Goal: Task Accomplishment & Management: Manage account settings

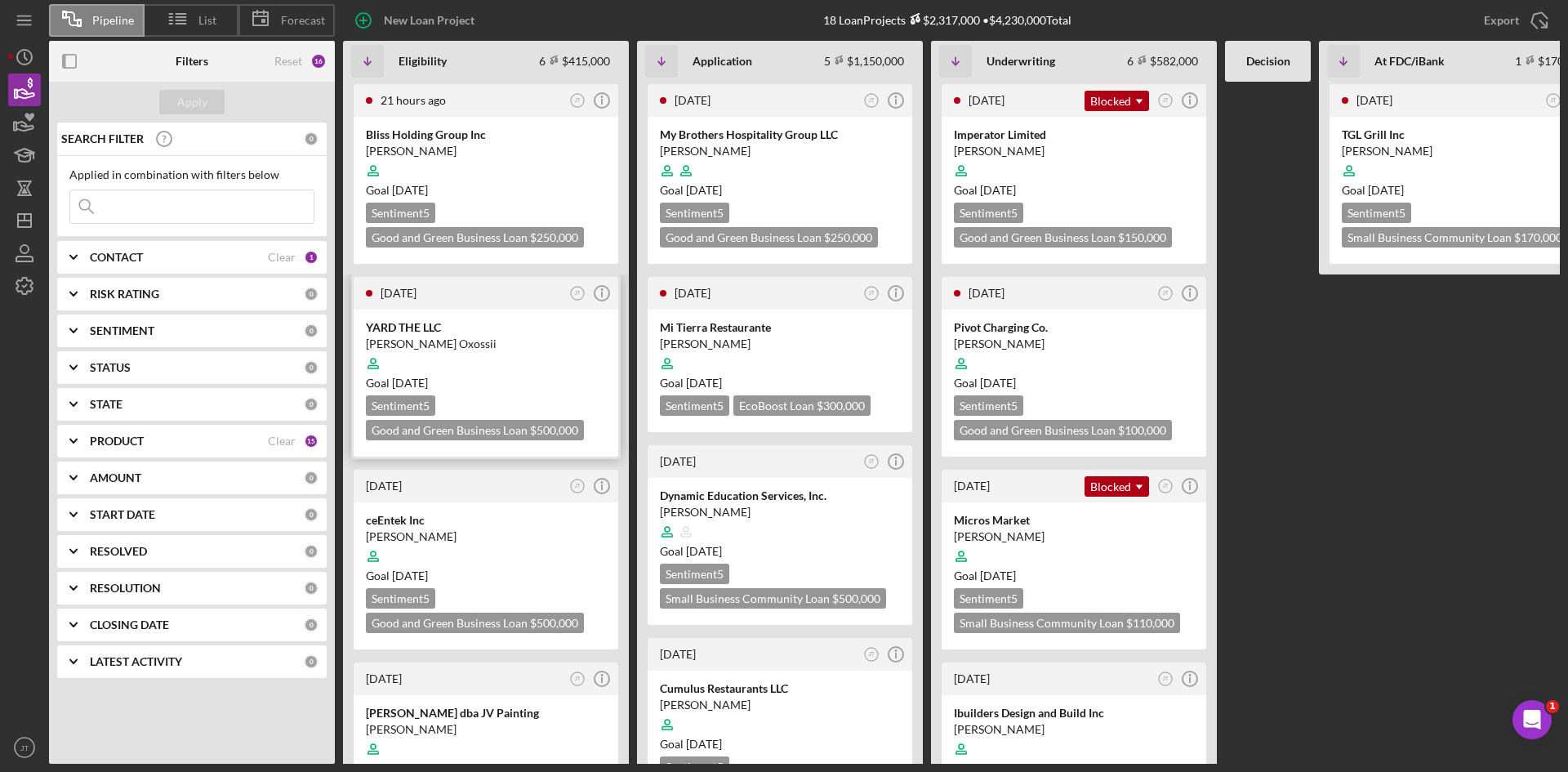
click at [529, 361] on div at bounding box center [486, 364] width 240 height 31
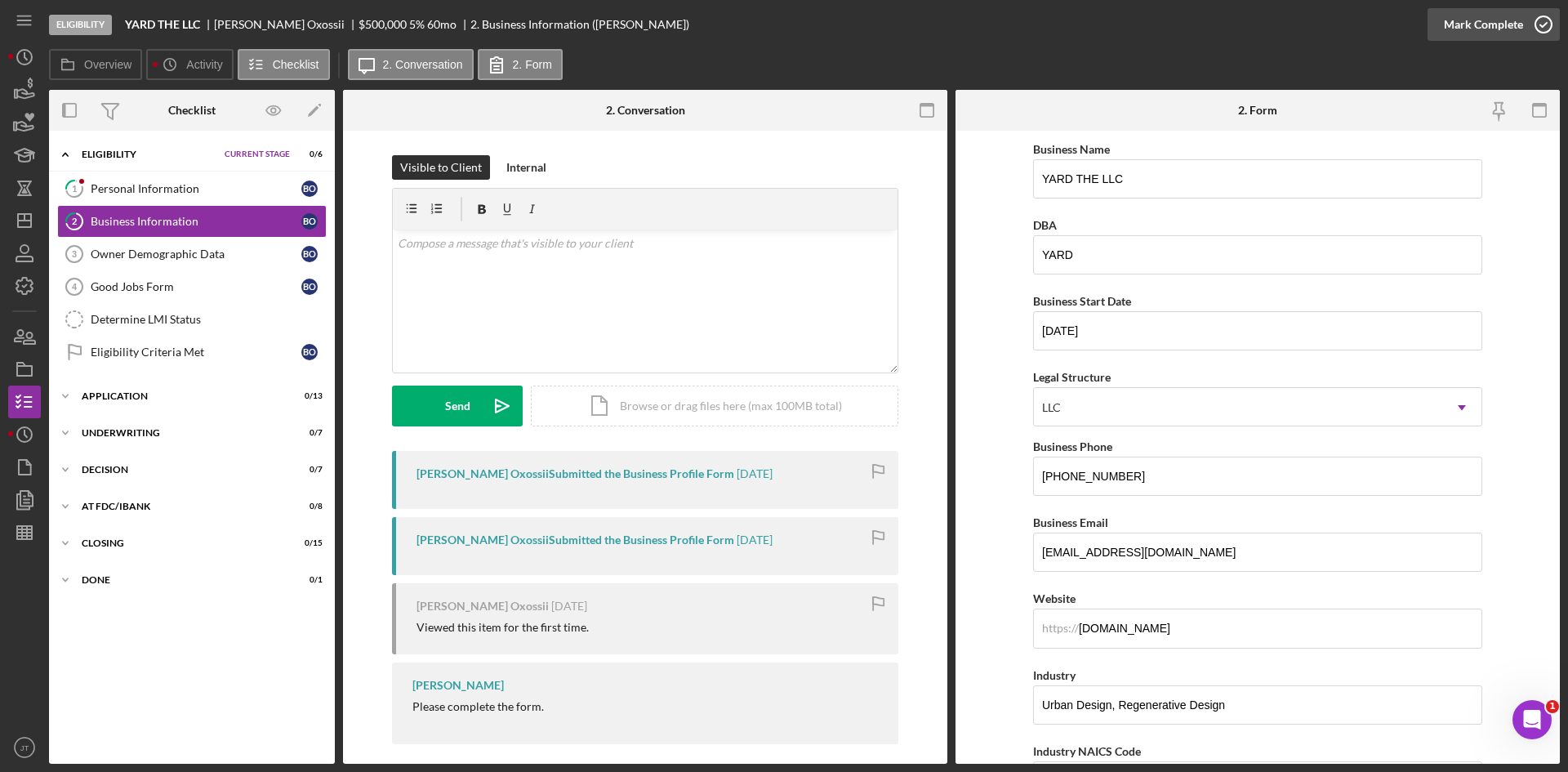
click at [1468, 37] on div "Mark Complete" at bounding box center [1483, 24] width 79 height 32
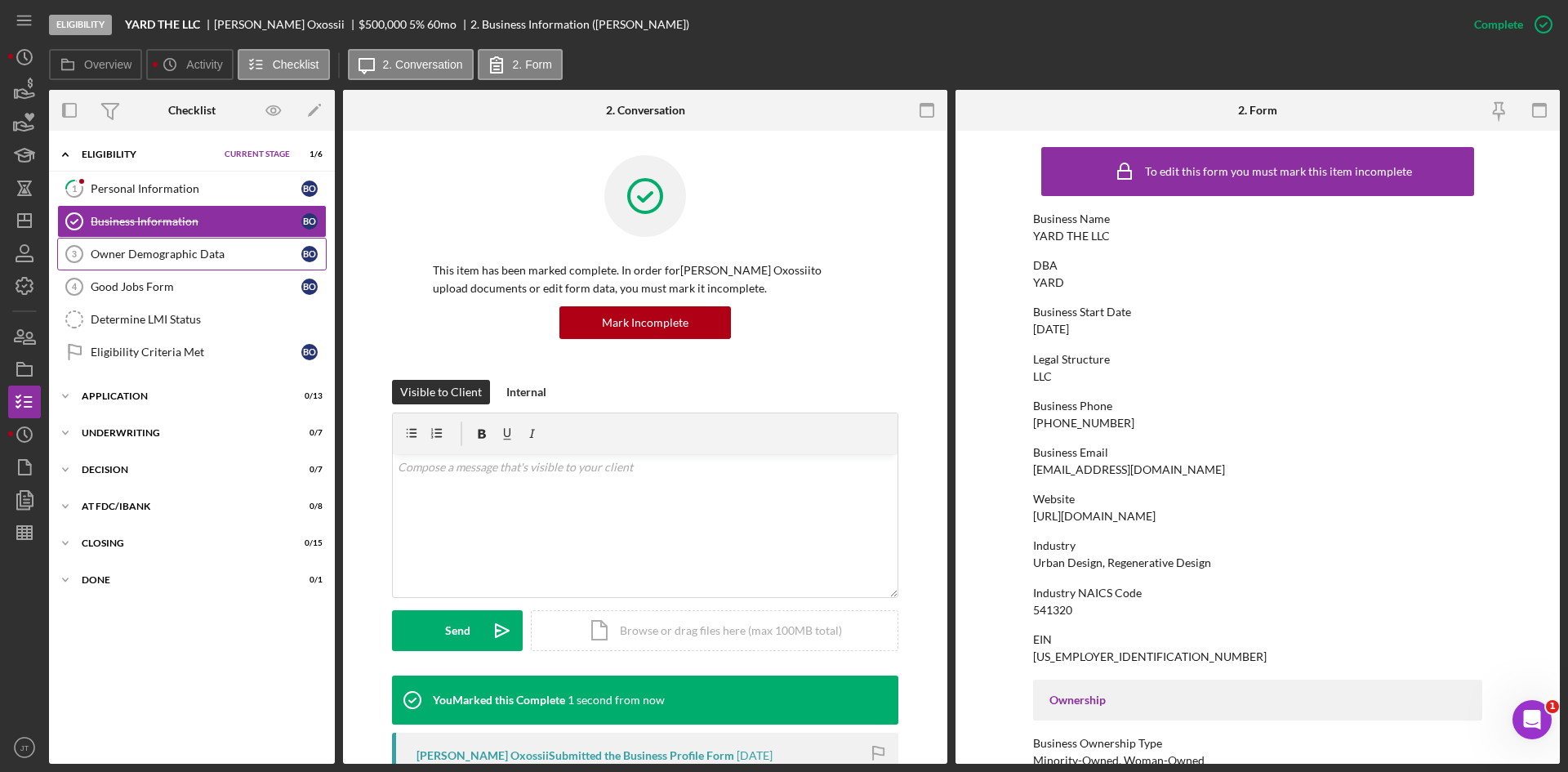
click at [127, 266] on link "Owner Demographic Data 3 Owner Demographic Data B O" at bounding box center [192, 254] width 269 height 32
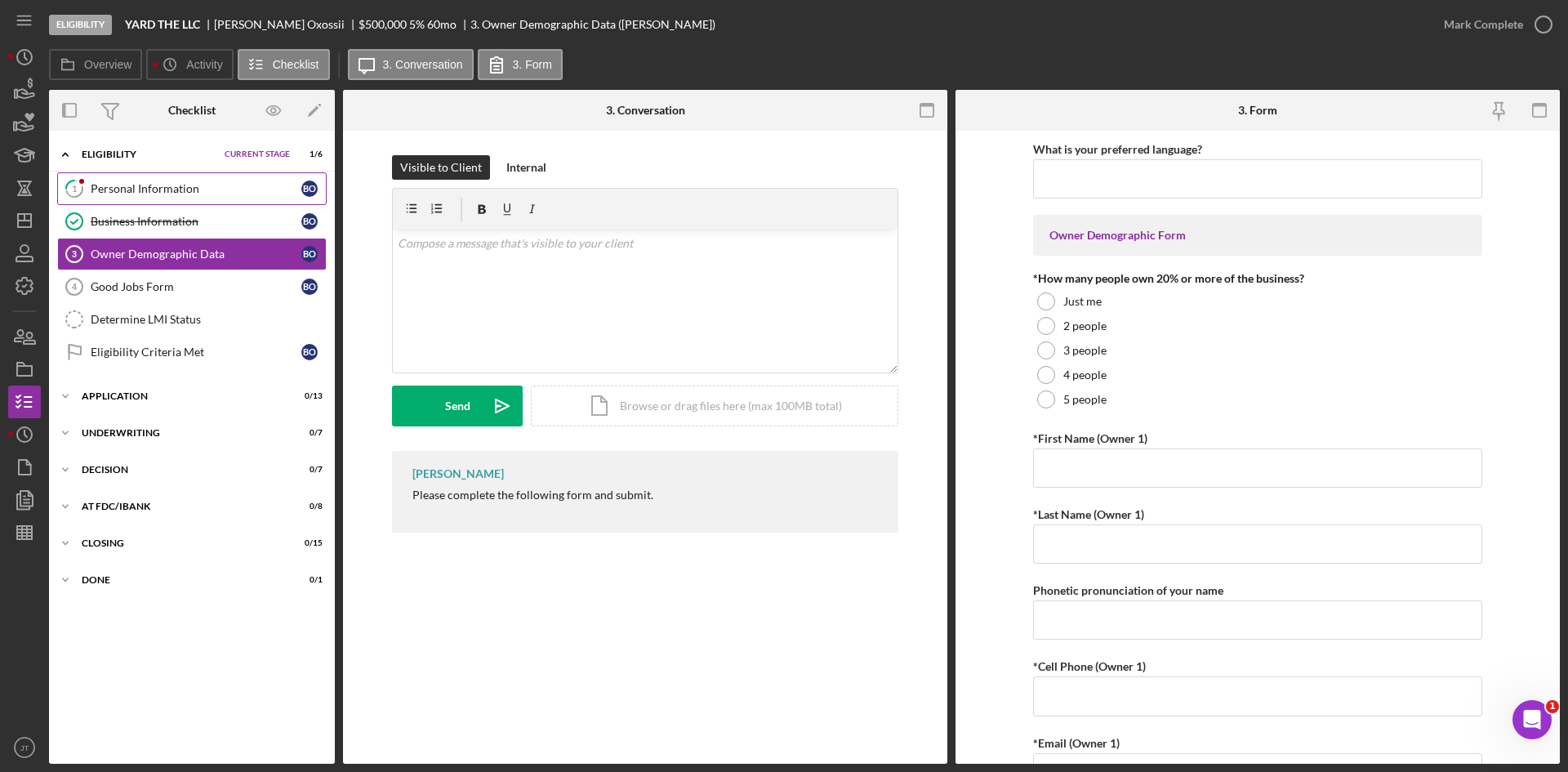
click at [175, 181] on link "1 Personal Information B O" at bounding box center [192, 188] width 269 height 32
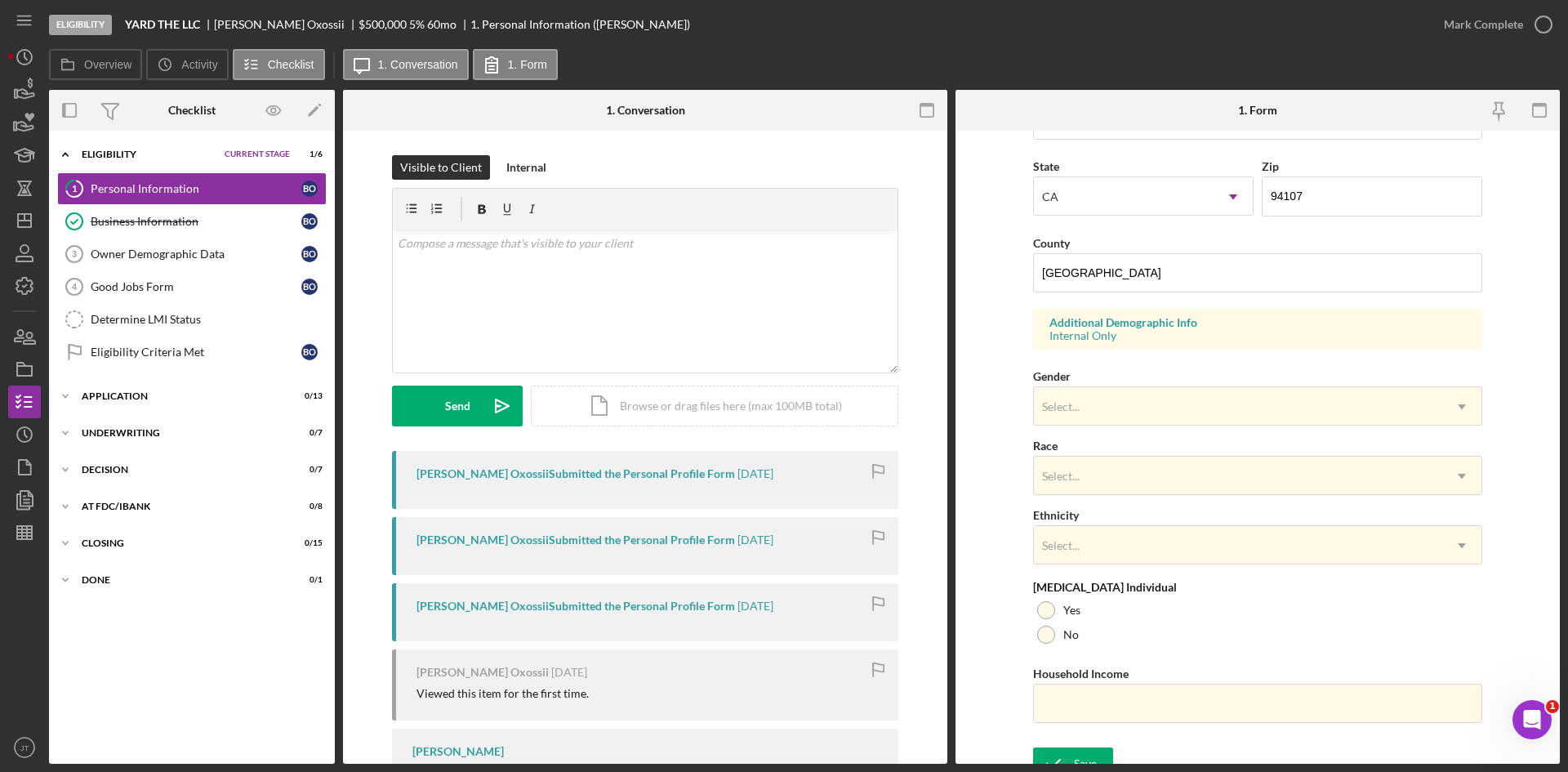
scroll to position [457, 0]
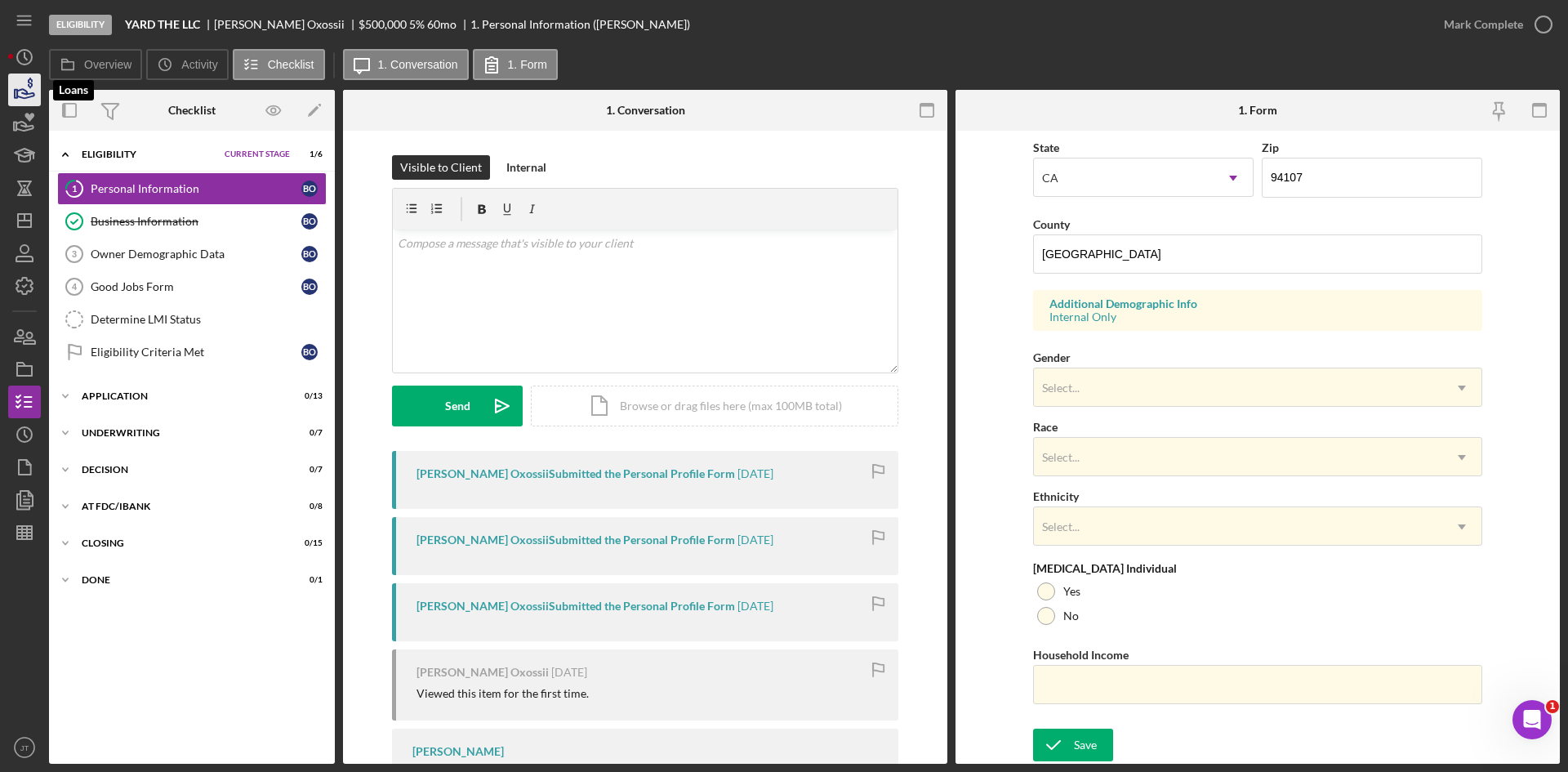
click at [24, 85] on icon "button" at bounding box center [24, 89] width 40 height 40
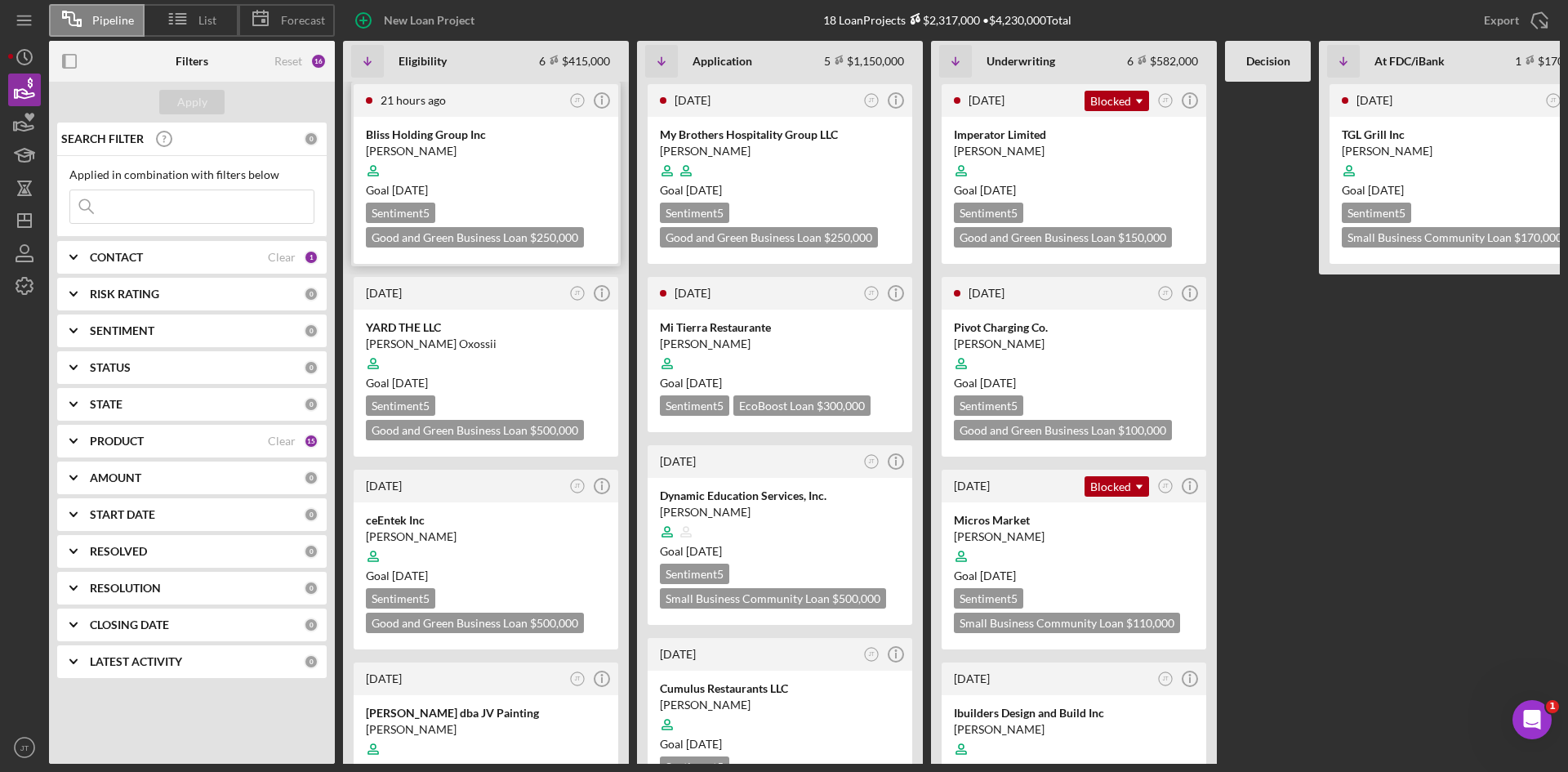
click at [503, 175] on div at bounding box center [486, 170] width 240 height 31
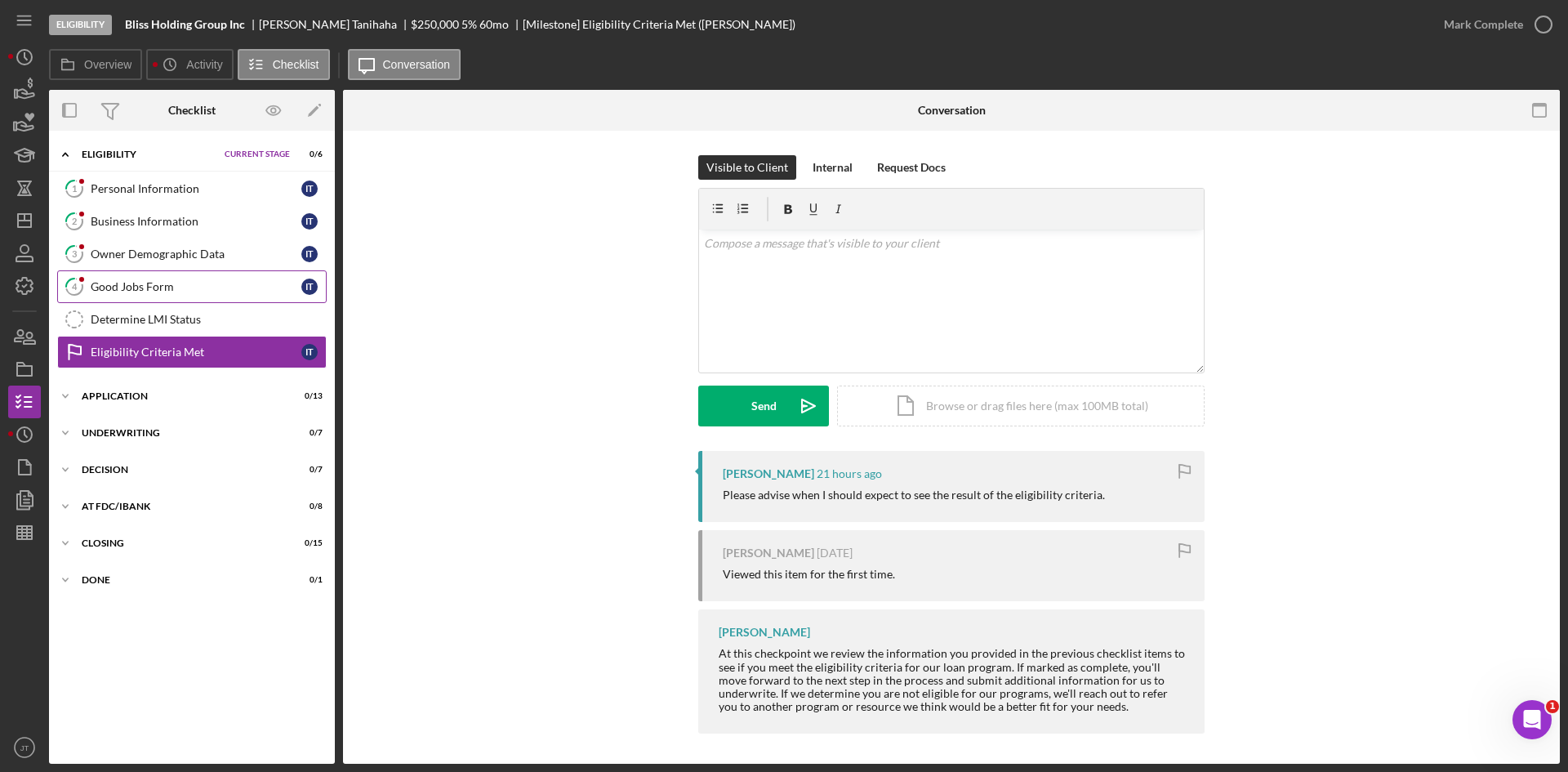
click at [161, 280] on div "Good Jobs Form" at bounding box center [196, 286] width 211 height 13
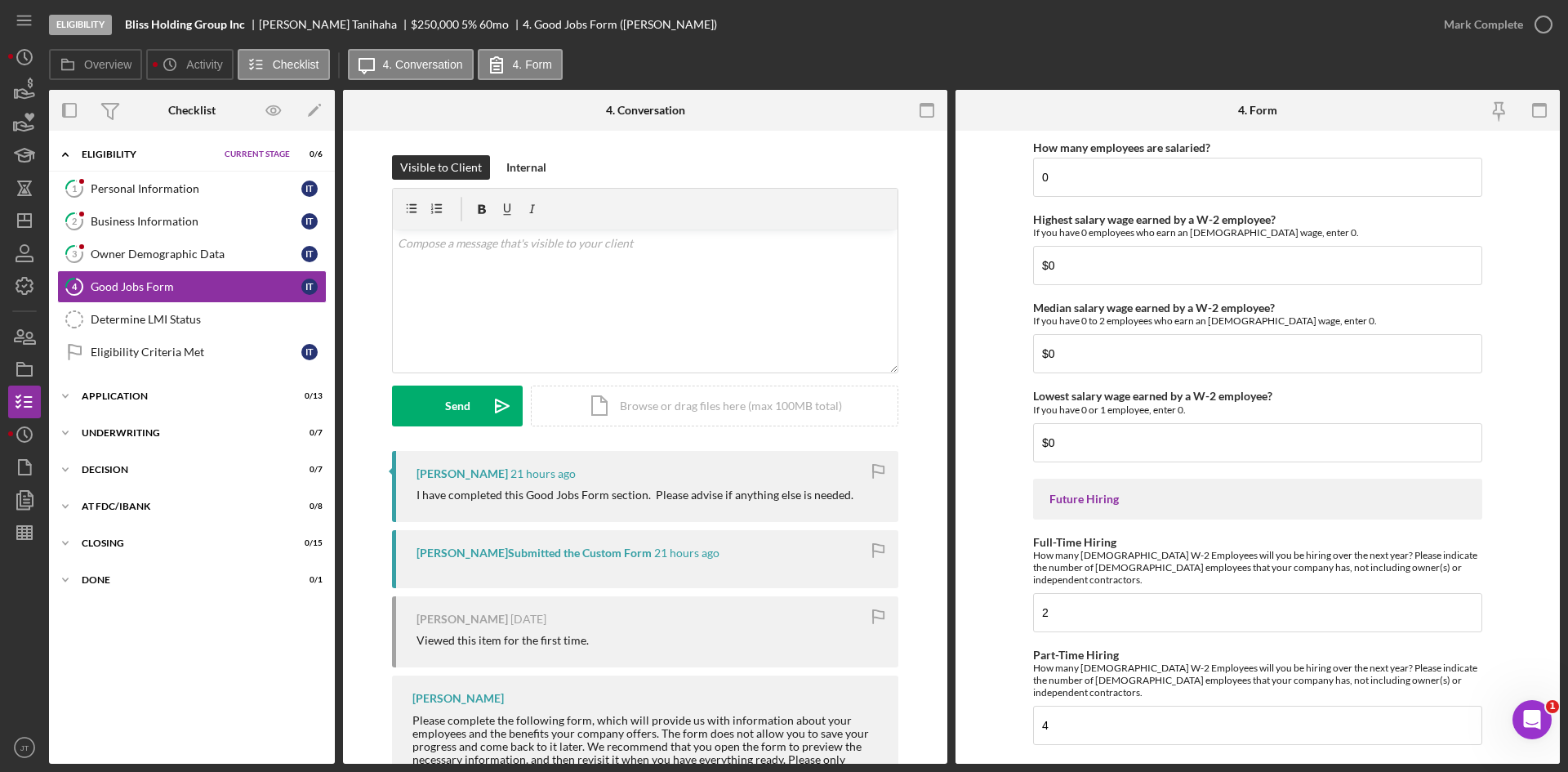
scroll to position [3518, 0]
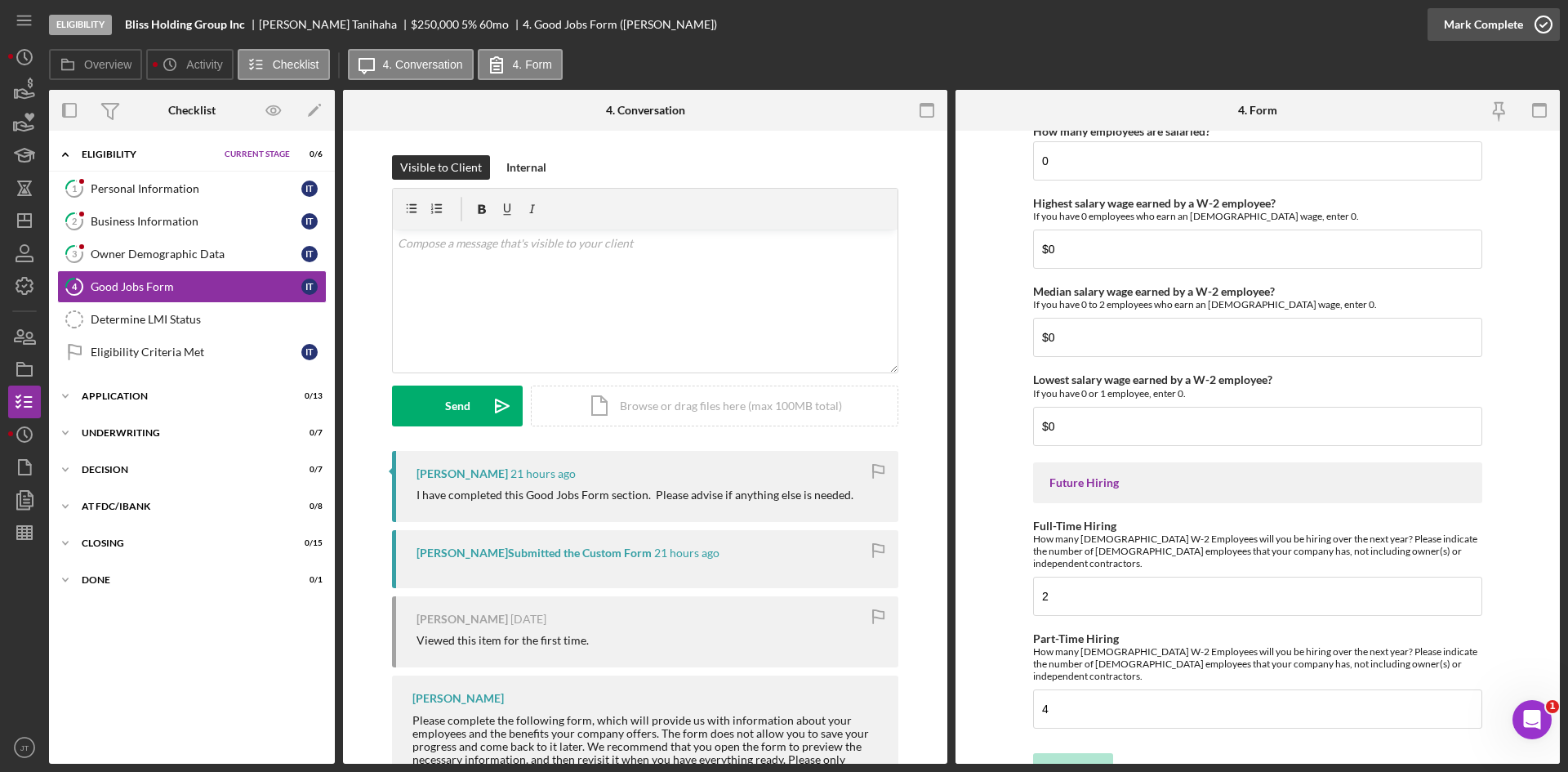
click at [1502, 24] on div "Mark Complete" at bounding box center [1483, 24] width 79 height 32
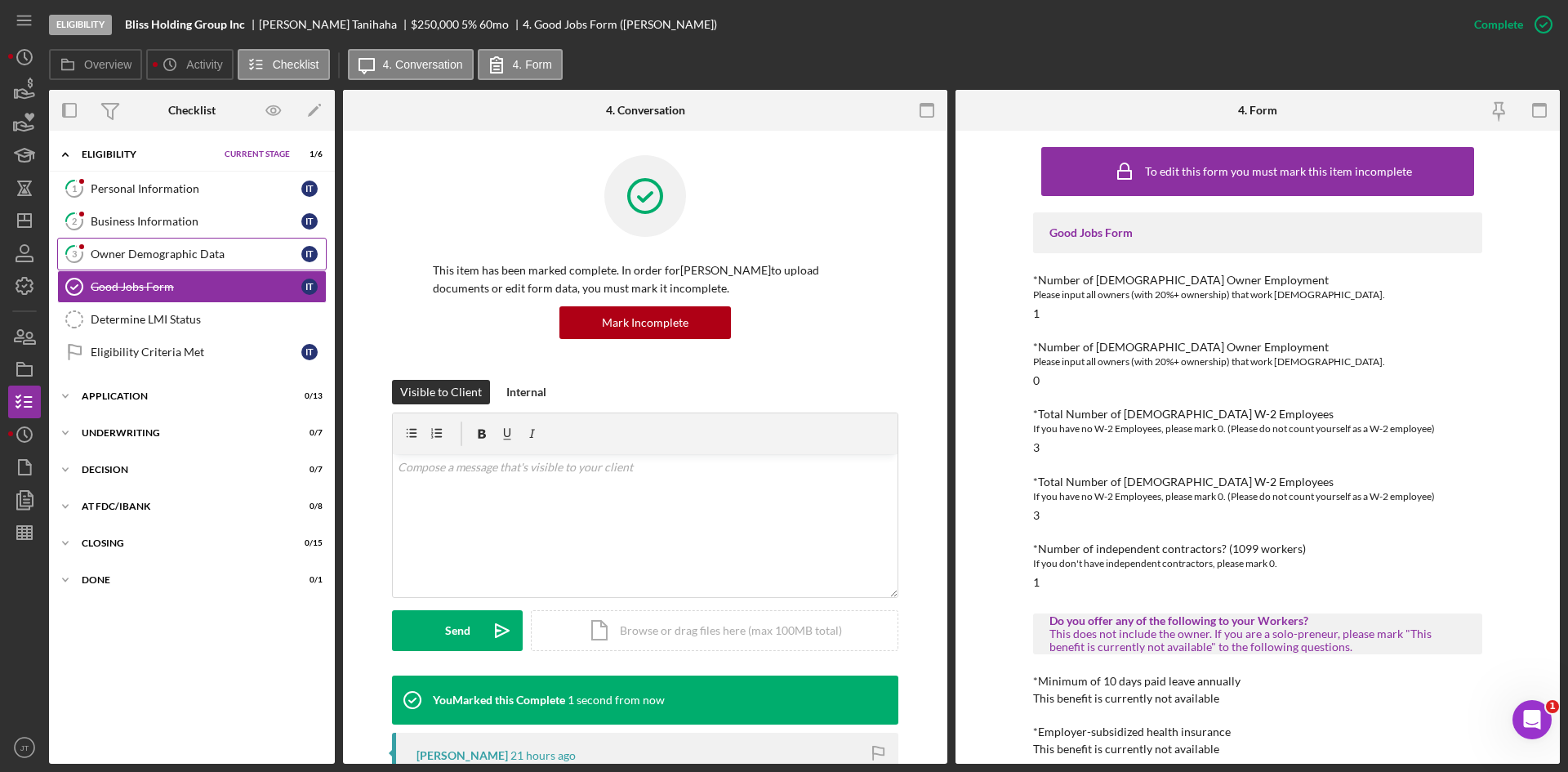
click at [106, 258] on div "Owner Demographic Data" at bounding box center [196, 254] width 211 height 13
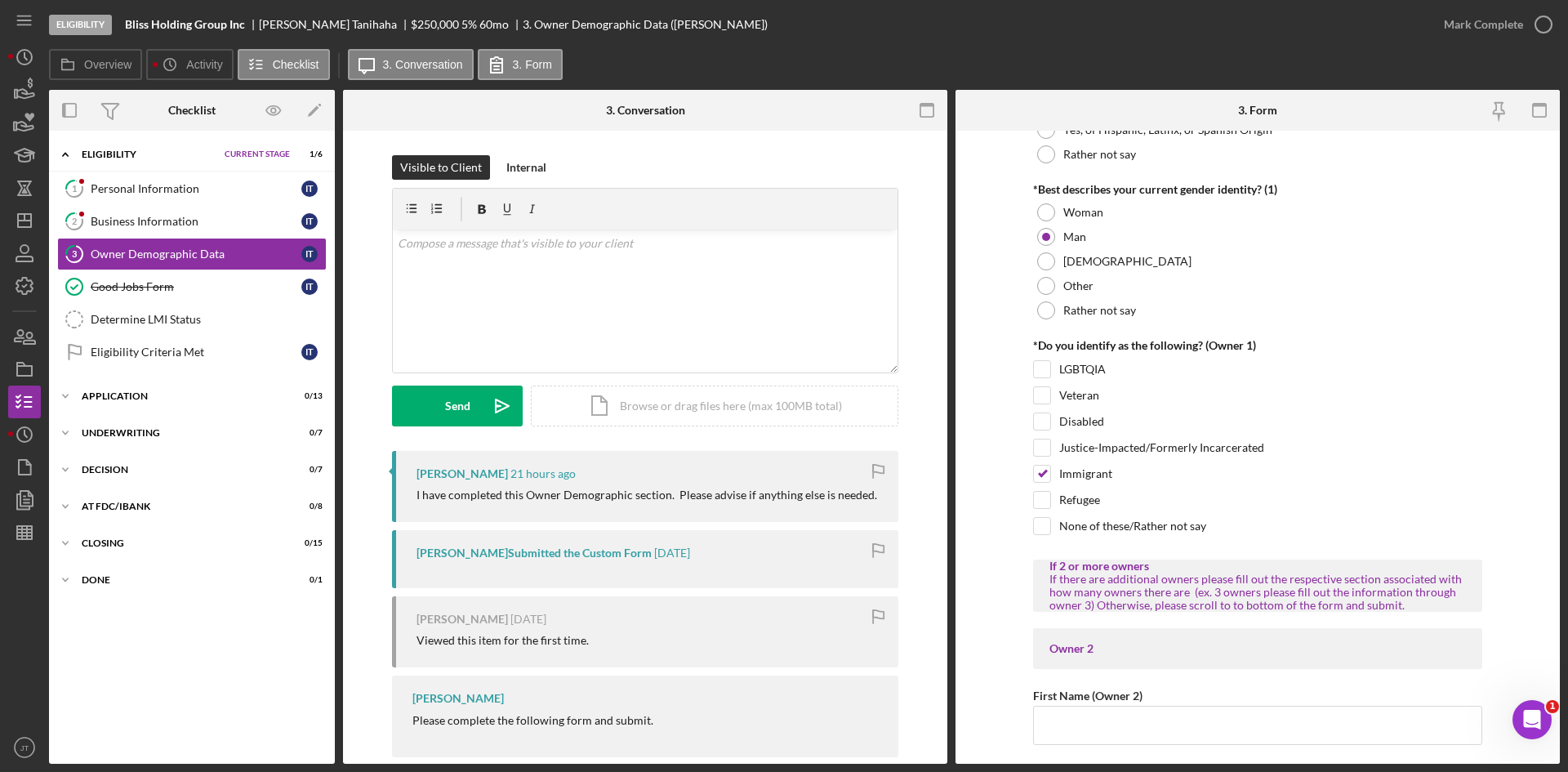
scroll to position [1245, 0]
click at [1517, 20] on div "Mark Complete" at bounding box center [1483, 24] width 79 height 32
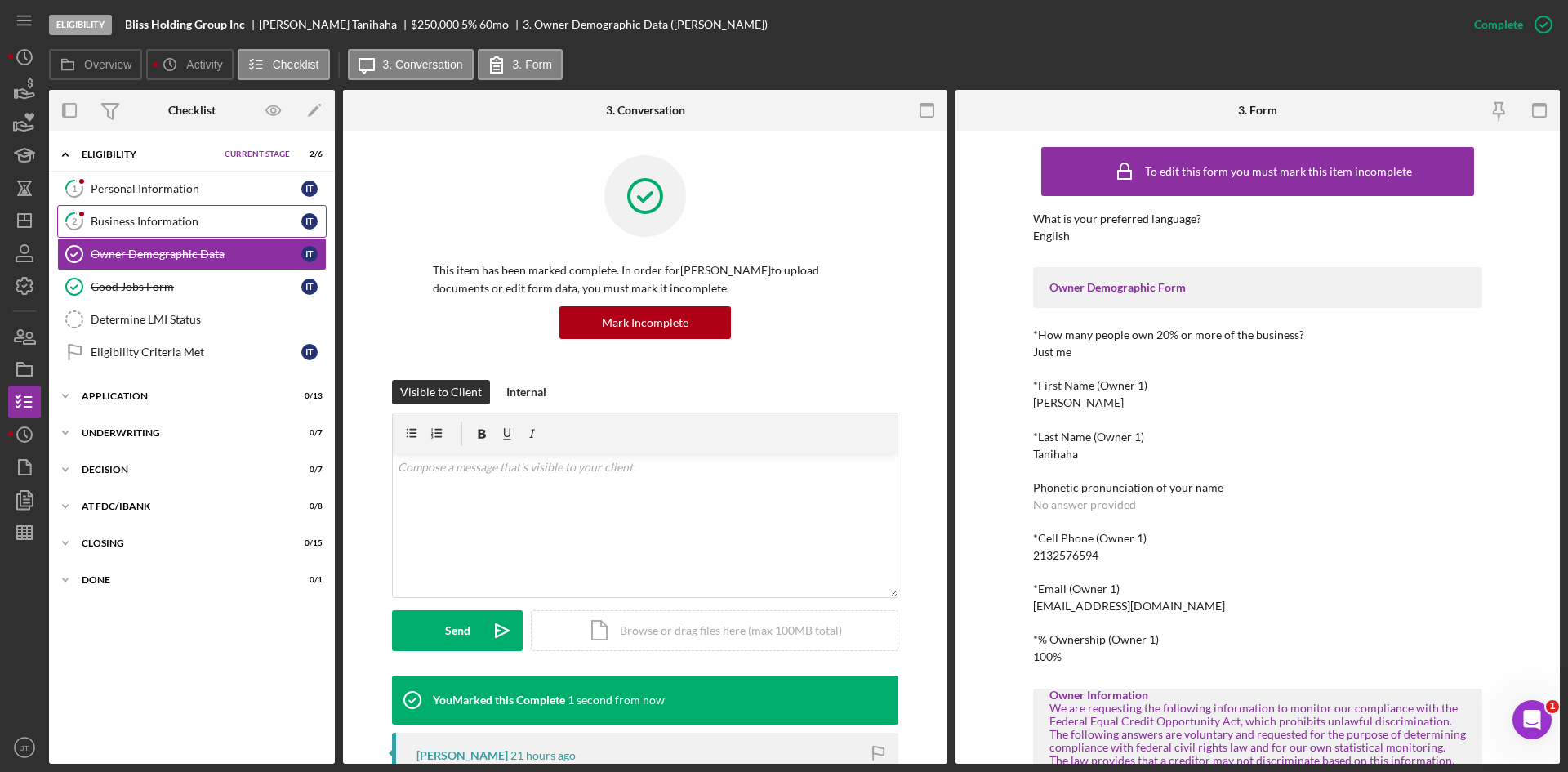
click at [137, 234] on link "2 Business Information I T" at bounding box center [192, 221] width 269 height 32
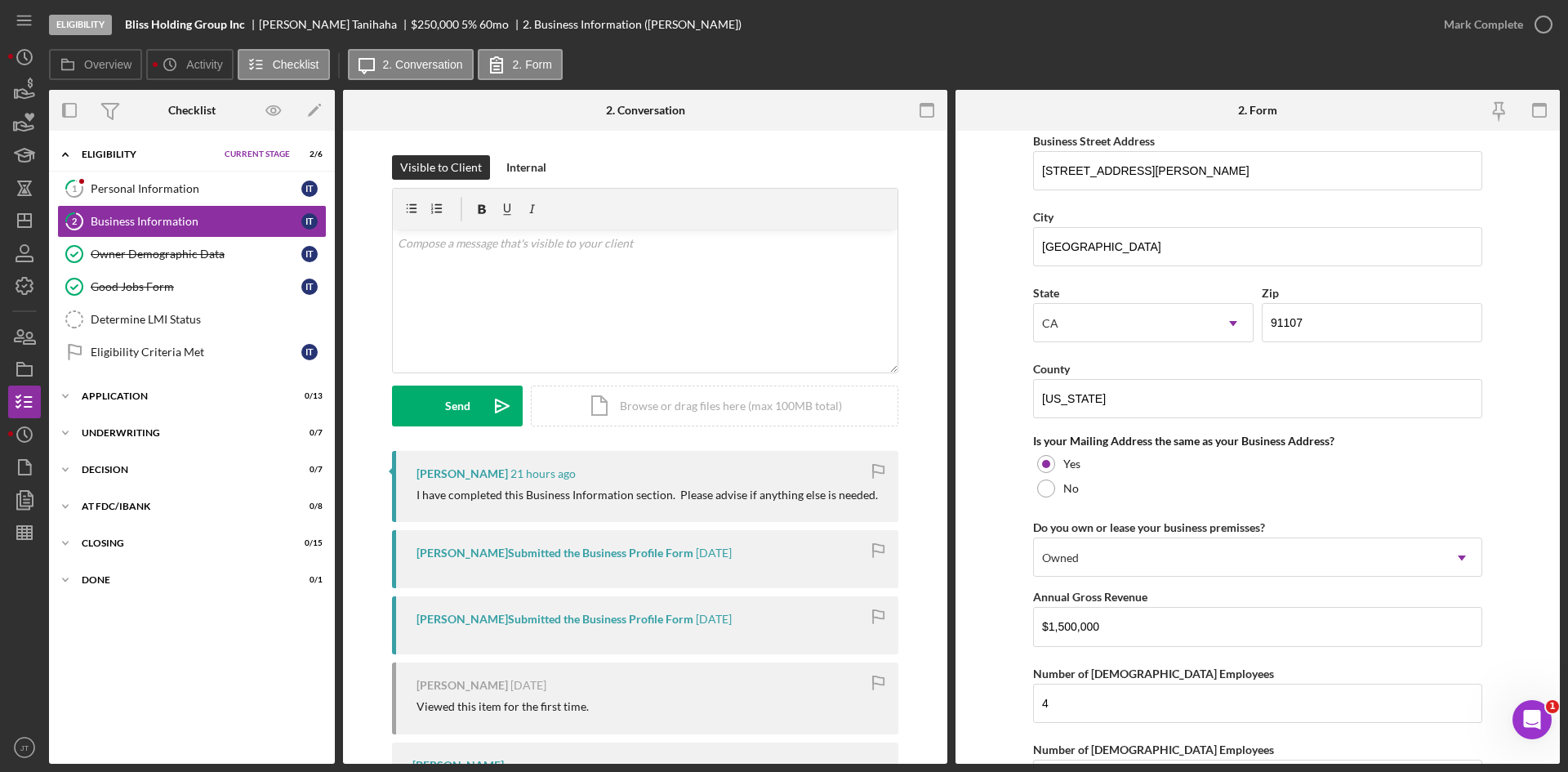
scroll to position [1180, 0]
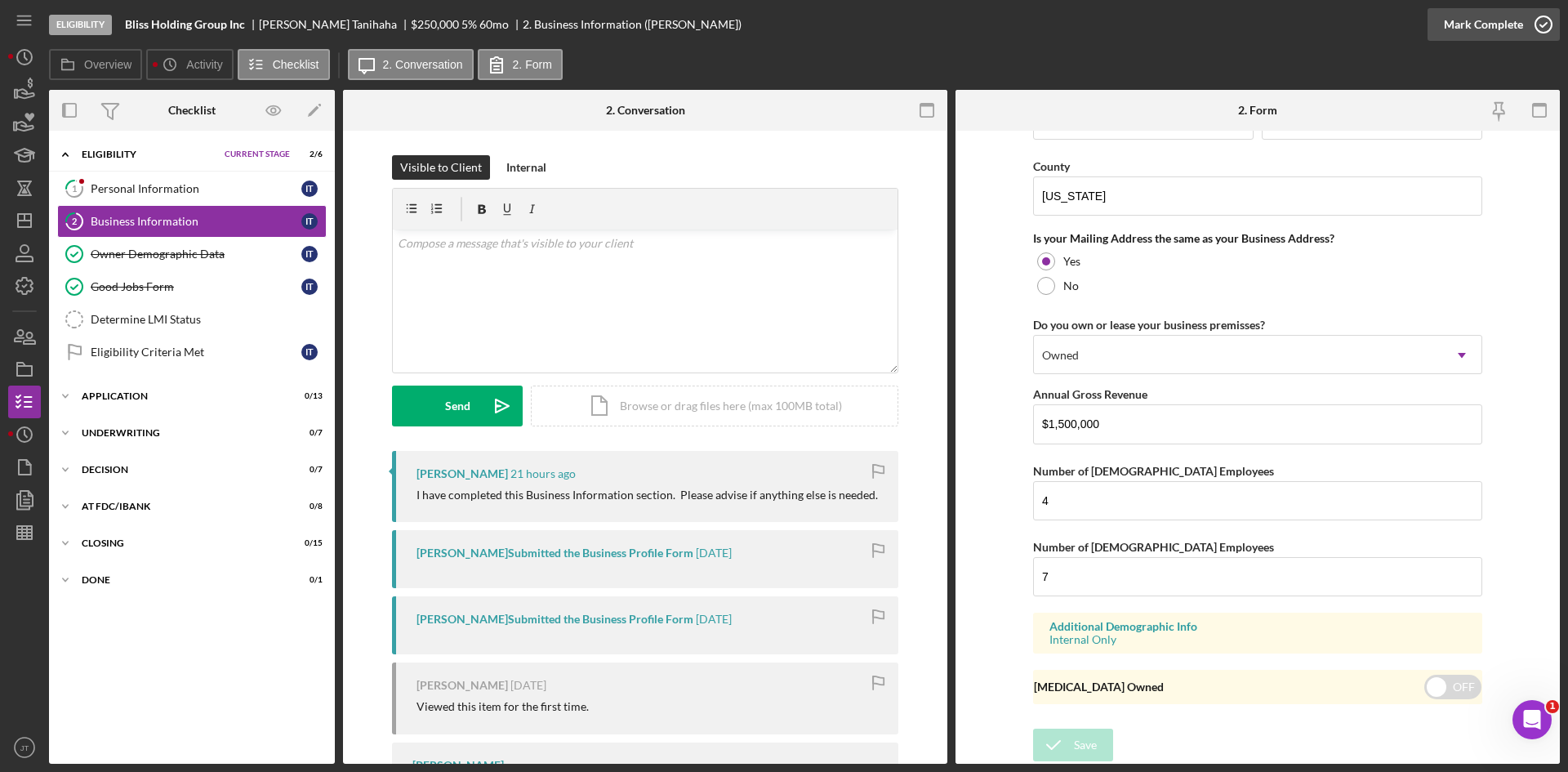
click at [1476, 31] on div "Mark Complete" at bounding box center [1483, 24] width 79 height 32
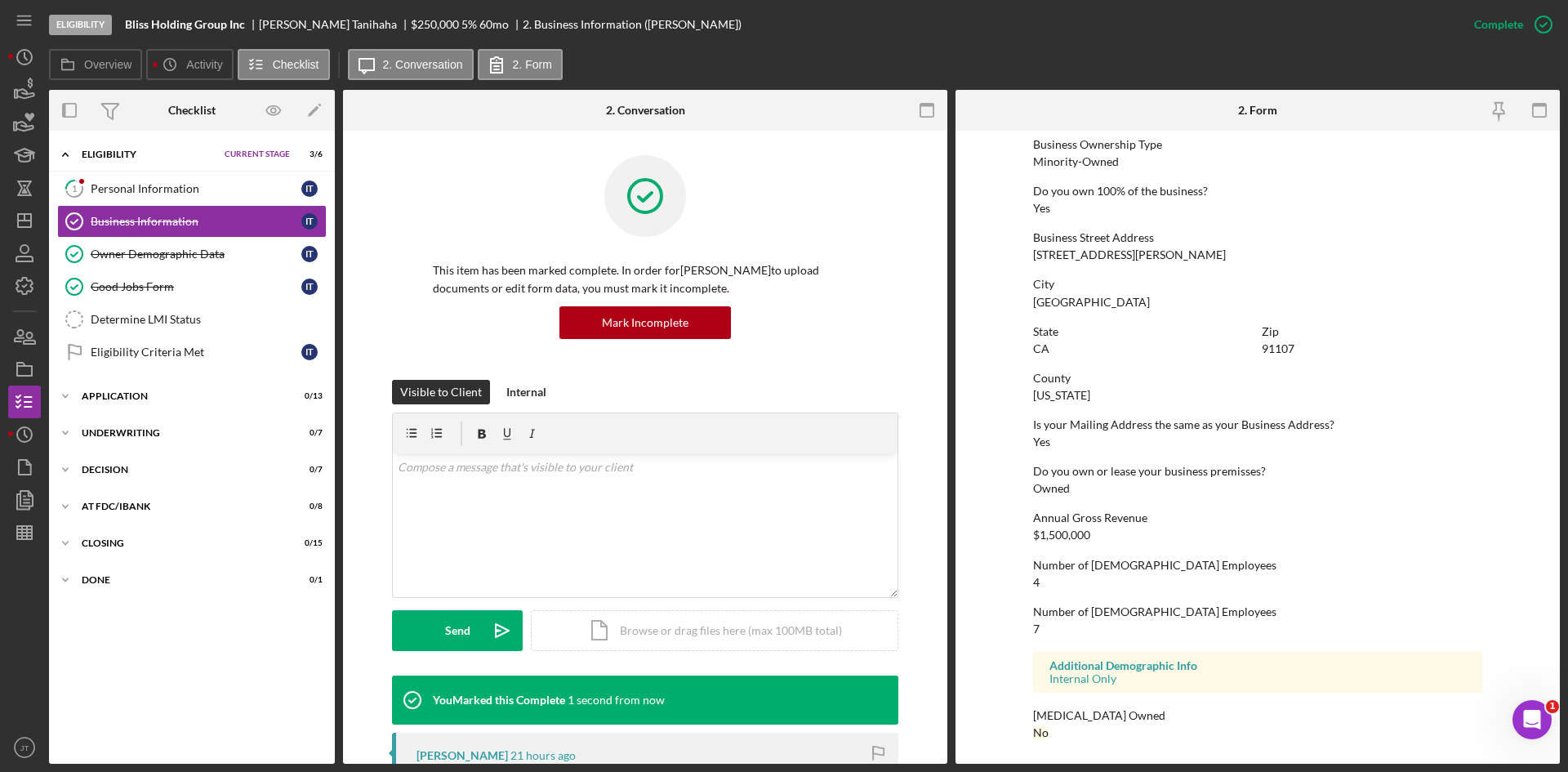
scroll to position [598, 0]
click at [186, 184] on div "Personal Information" at bounding box center [196, 188] width 211 height 13
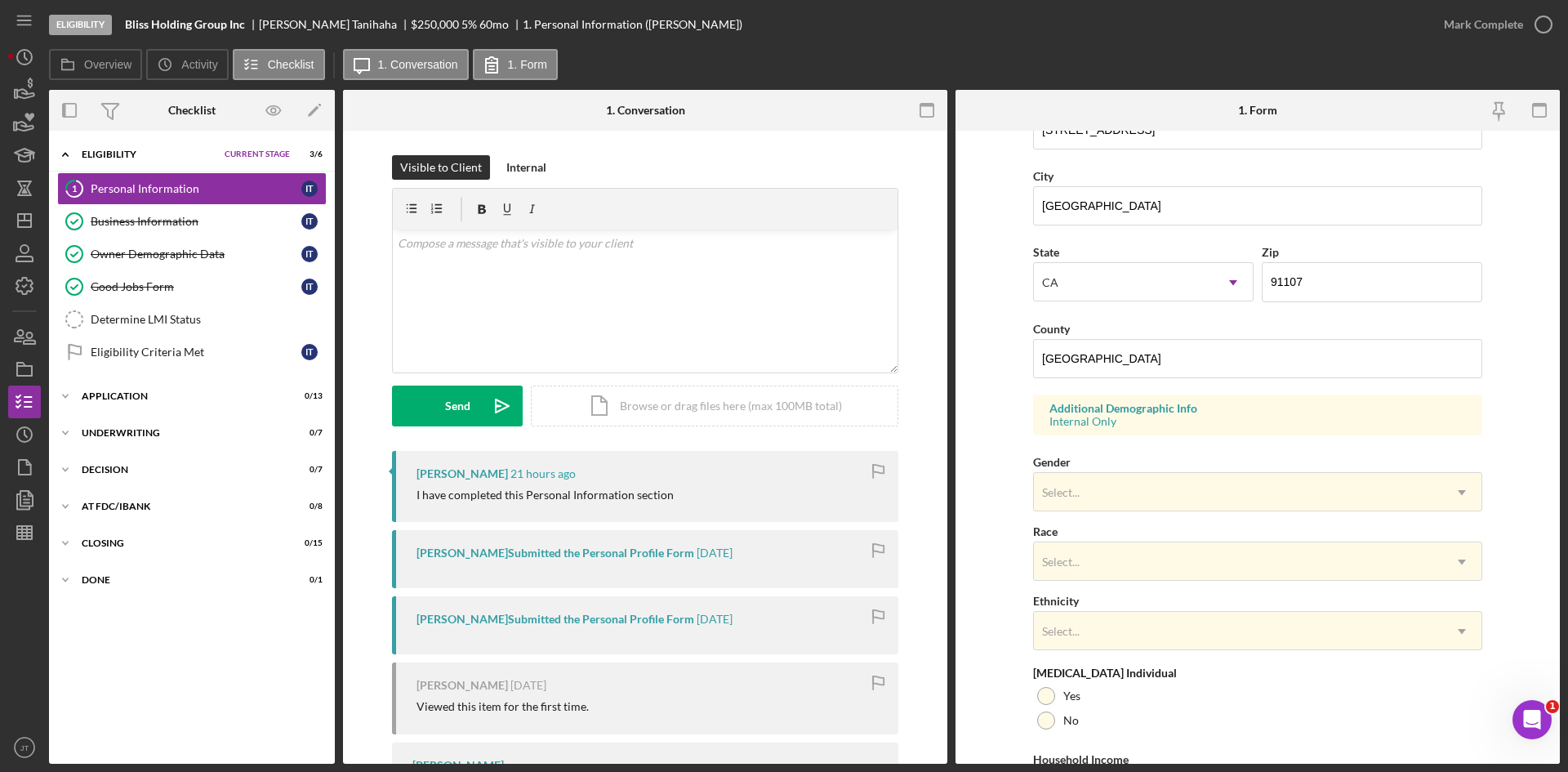
scroll to position [354, 0]
click at [1117, 495] on div "Select..." at bounding box center [1238, 491] width 408 height 38
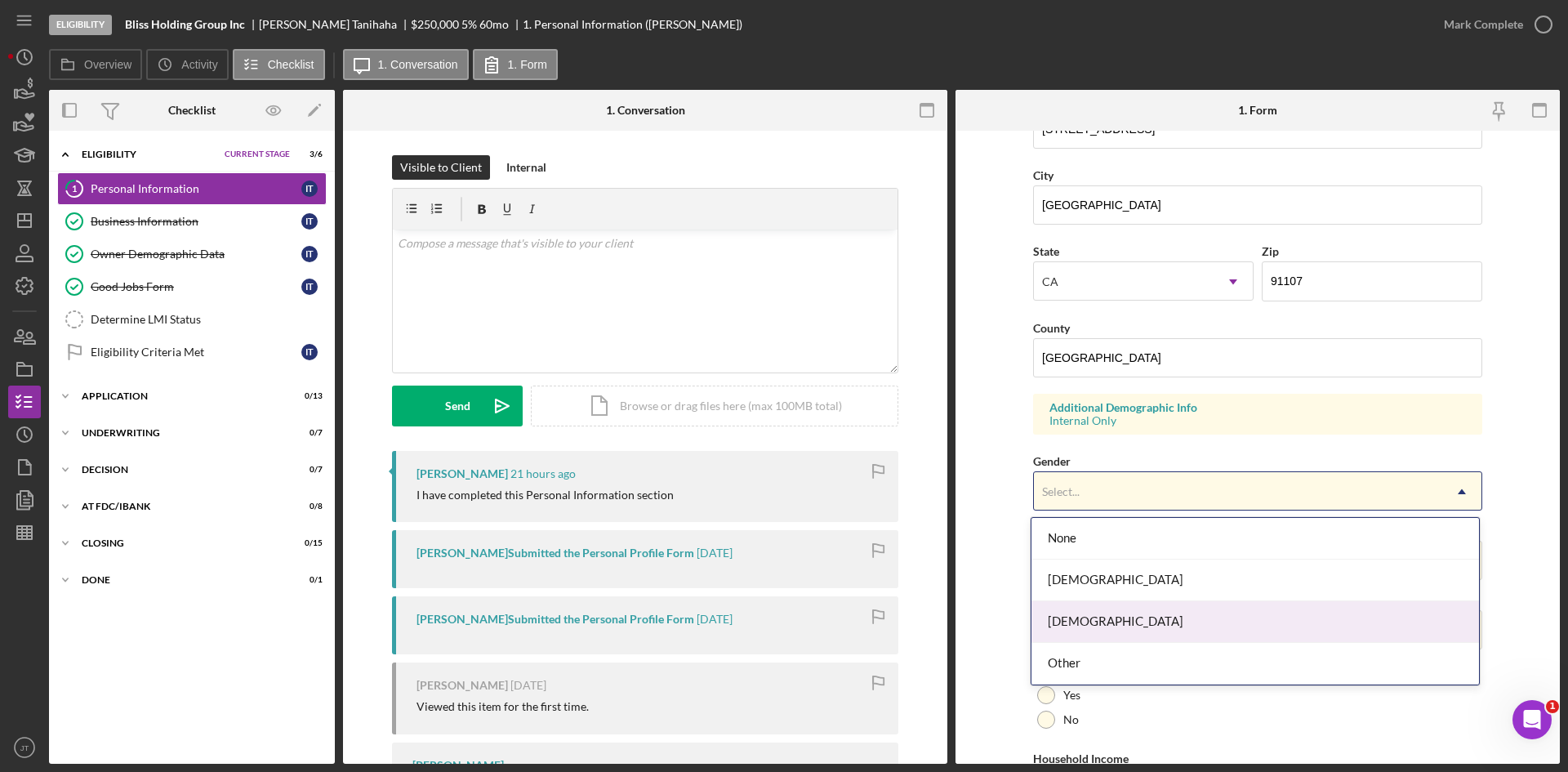
click at [1055, 621] on div "[DEMOGRAPHIC_DATA]" at bounding box center [1254, 622] width 447 height 41
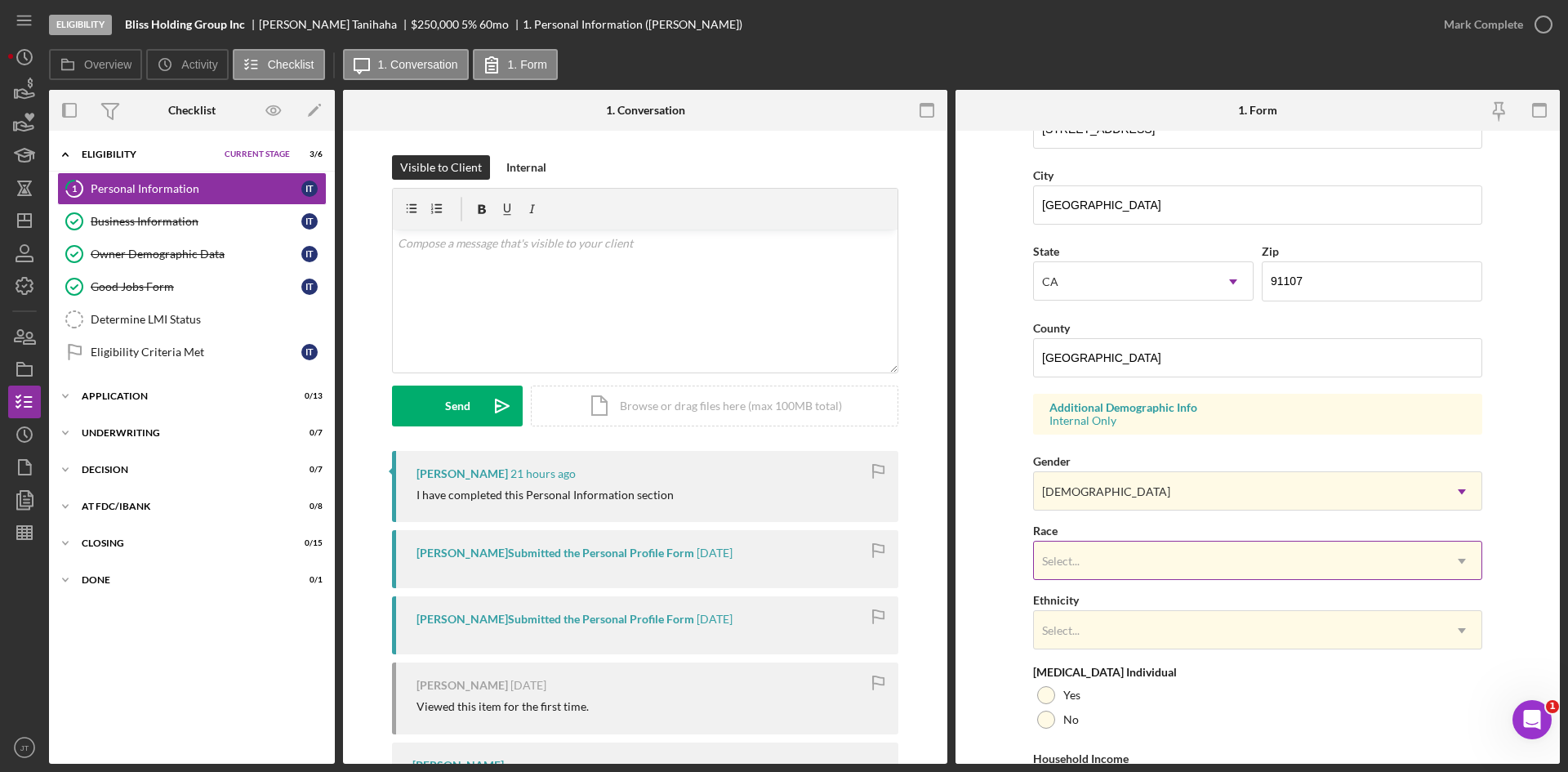
click at [1080, 551] on div "Select..." at bounding box center [1238, 561] width 408 height 38
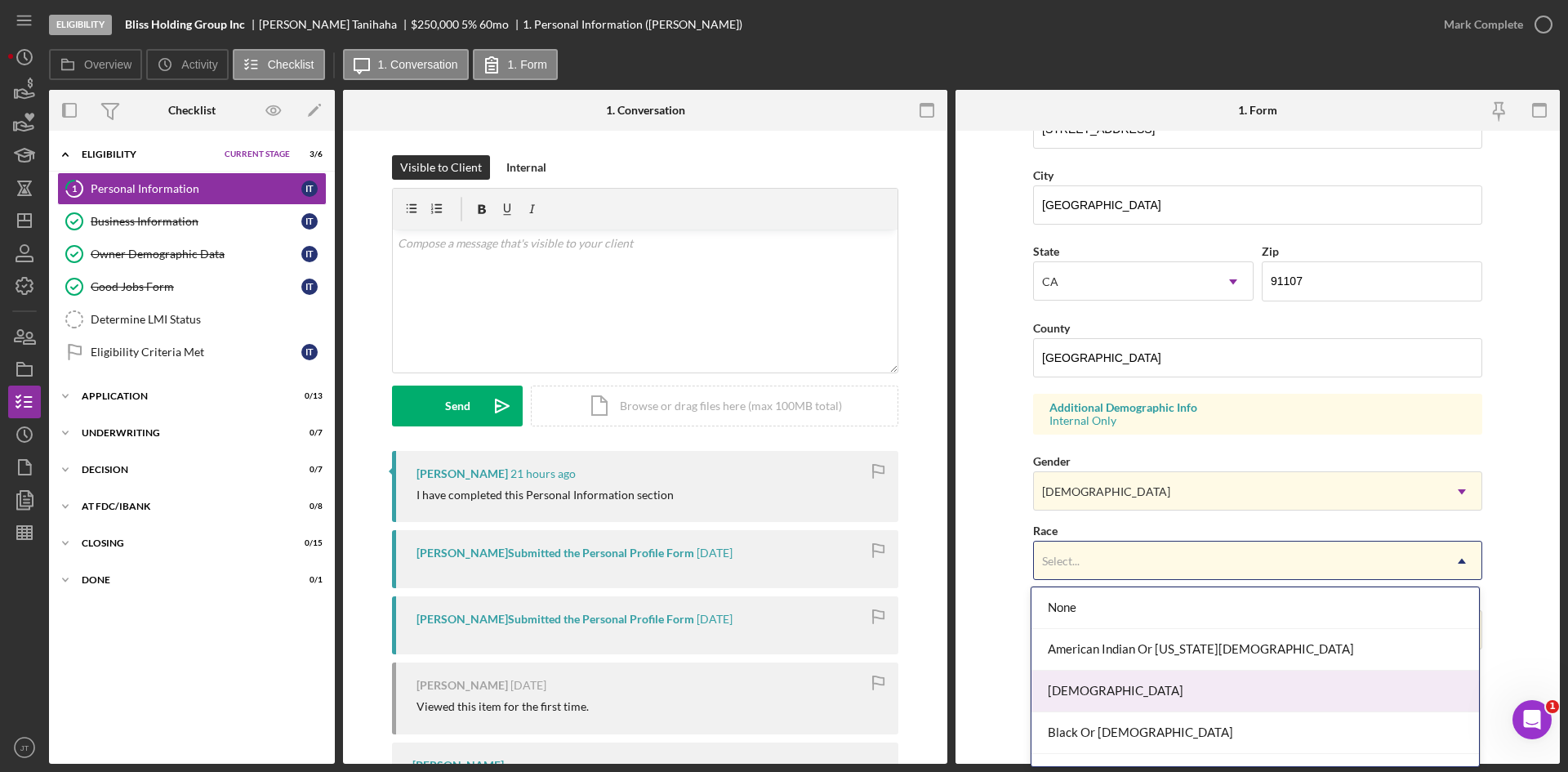
click at [1108, 673] on div "[DEMOGRAPHIC_DATA]" at bounding box center [1254, 691] width 447 height 41
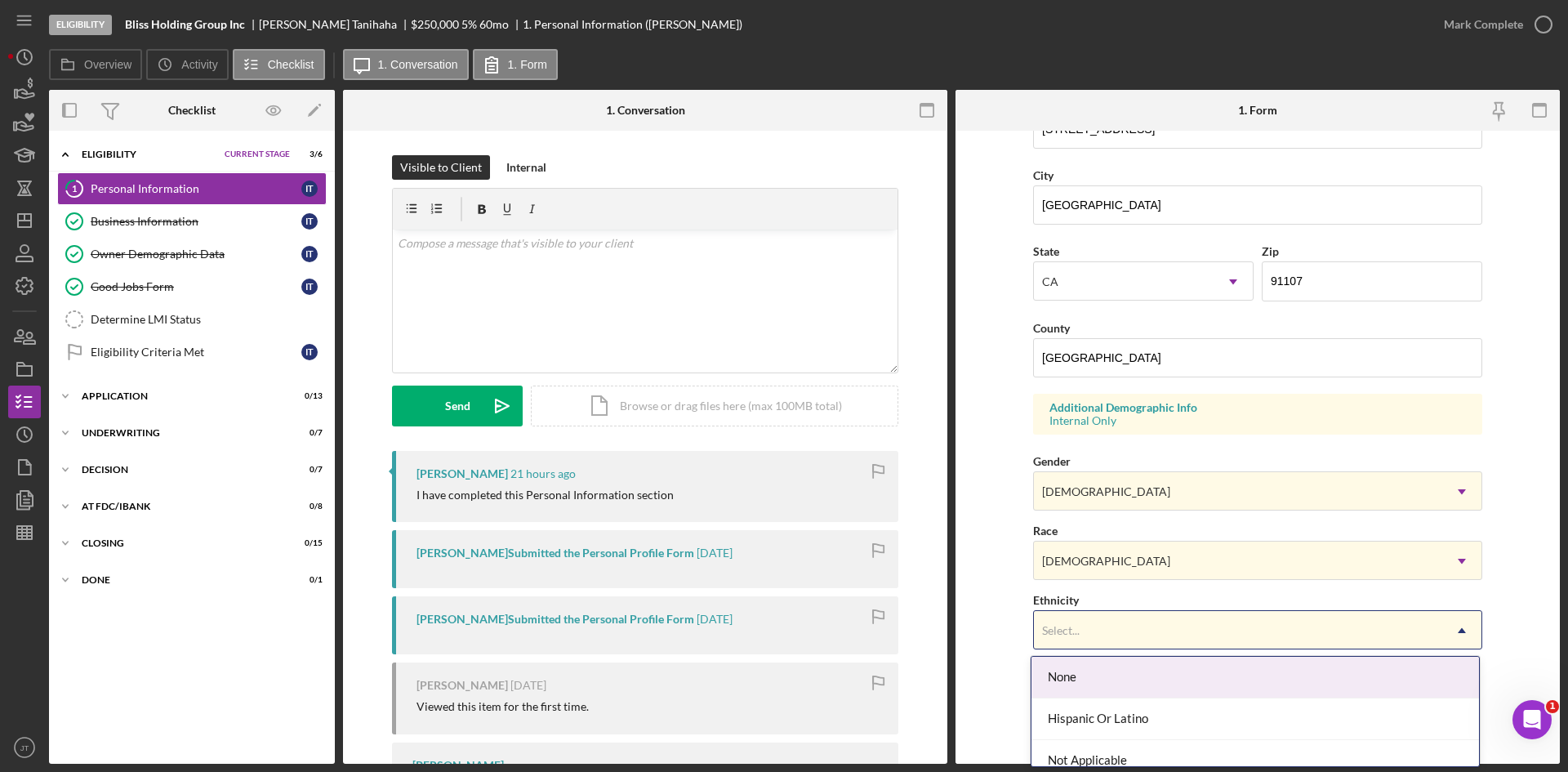
click at [1108, 642] on div "Select..." at bounding box center [1238, 631] width 408 height 38
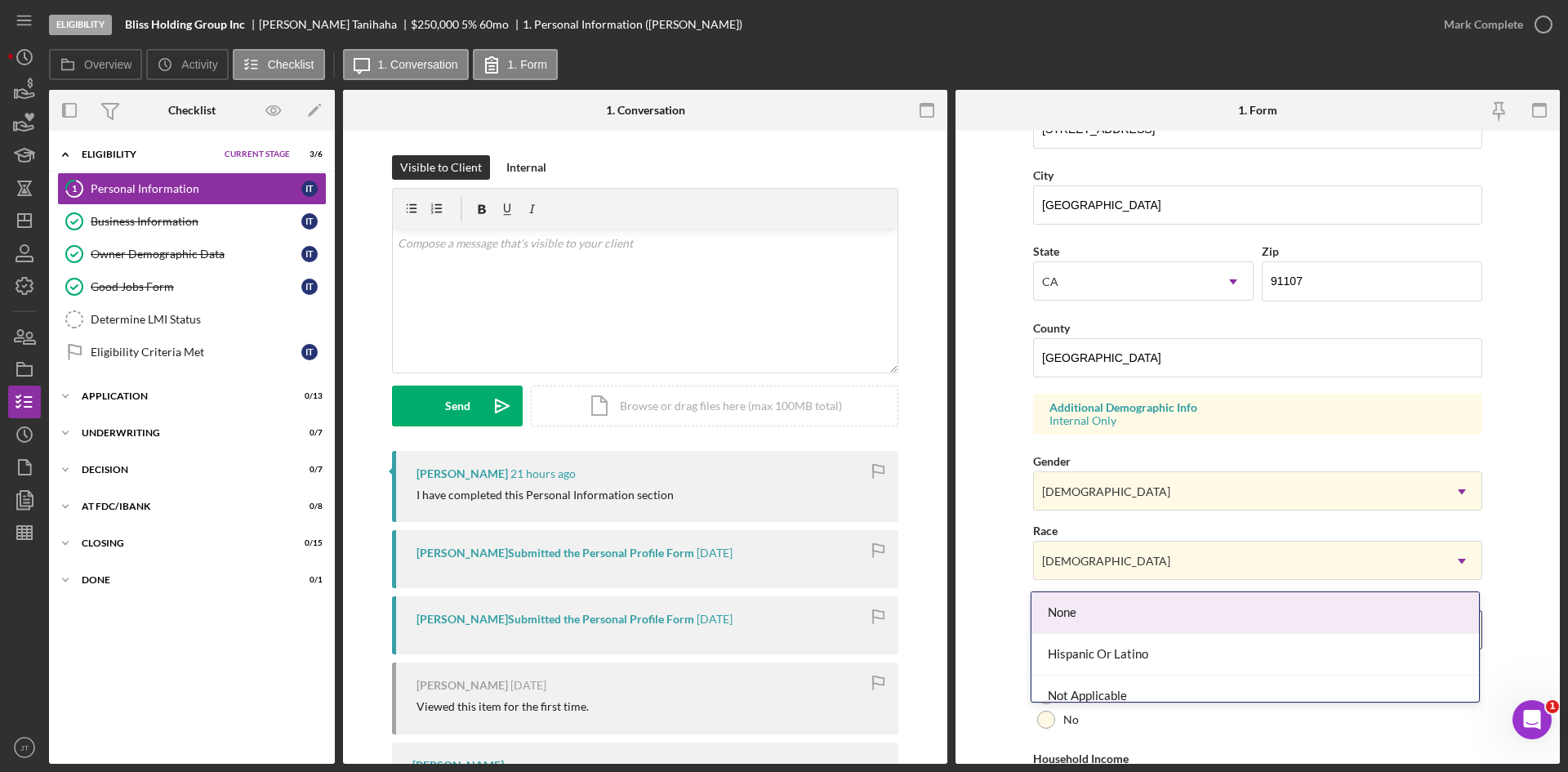
scroll to position [457, 0]
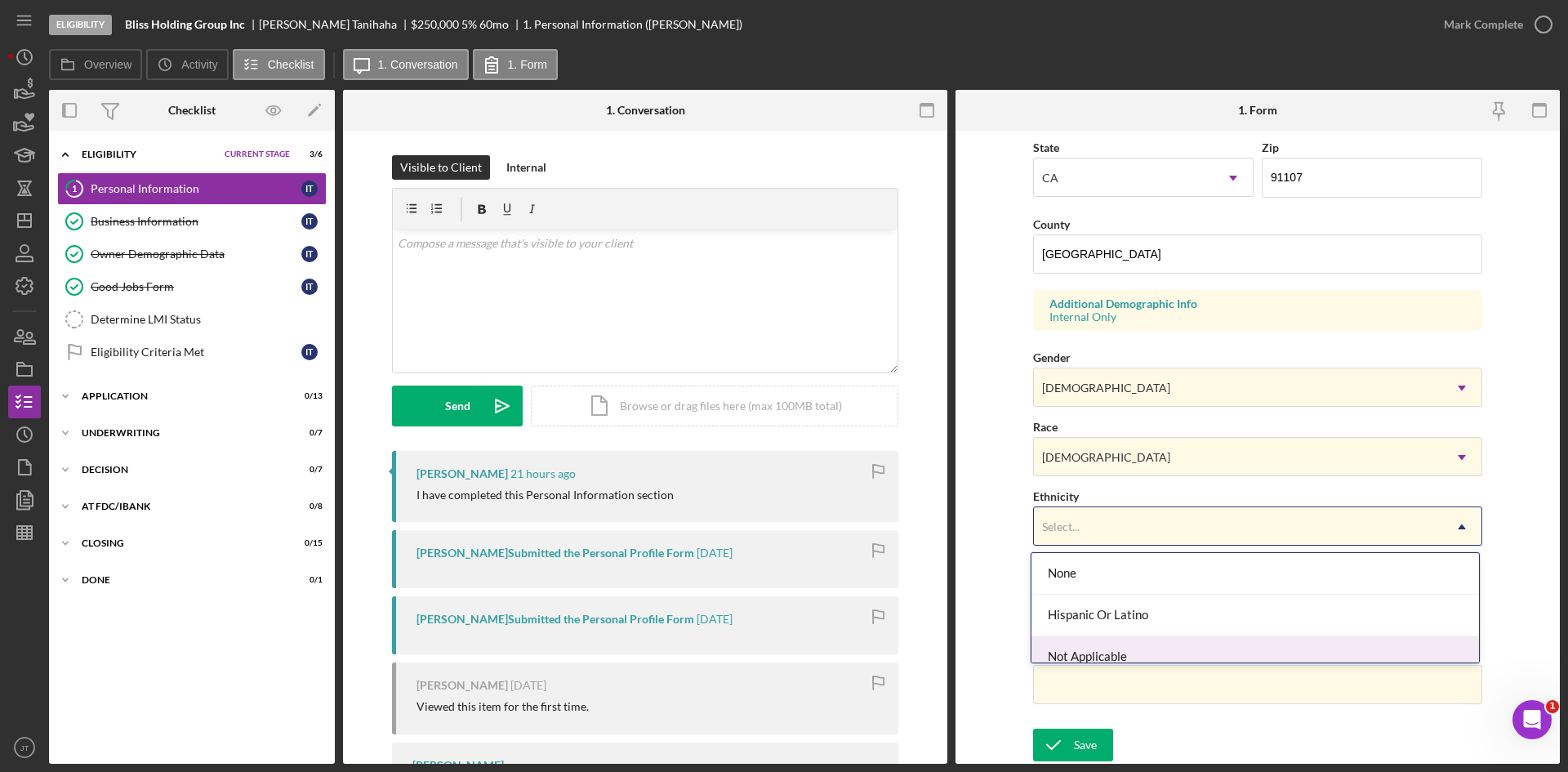
click at [1103, 643] on div "Not Applicable" at bounding box center [1254, 657] width 447 height 41
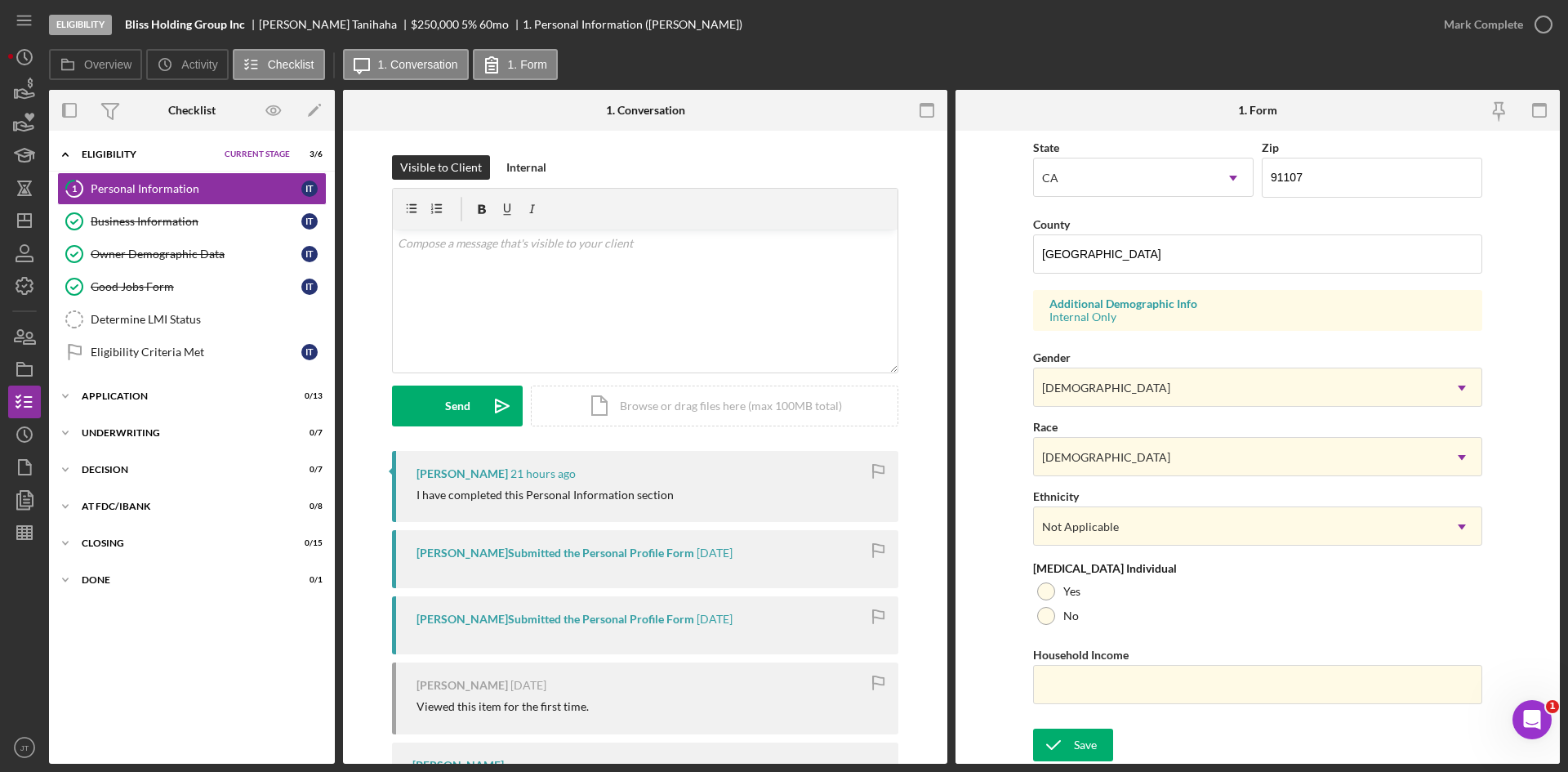
click at [1105, 546] on div "First Name [PERSON_NAME] Middle Name [PERSON_NAME] Last Name [PERSON_NAME] Titl…" at bounding box center [1257, 201] width 449 height 1038
click at [1104, 543] on div "Not Applicable" at bounding box center [1238, 527] width 408 height 38
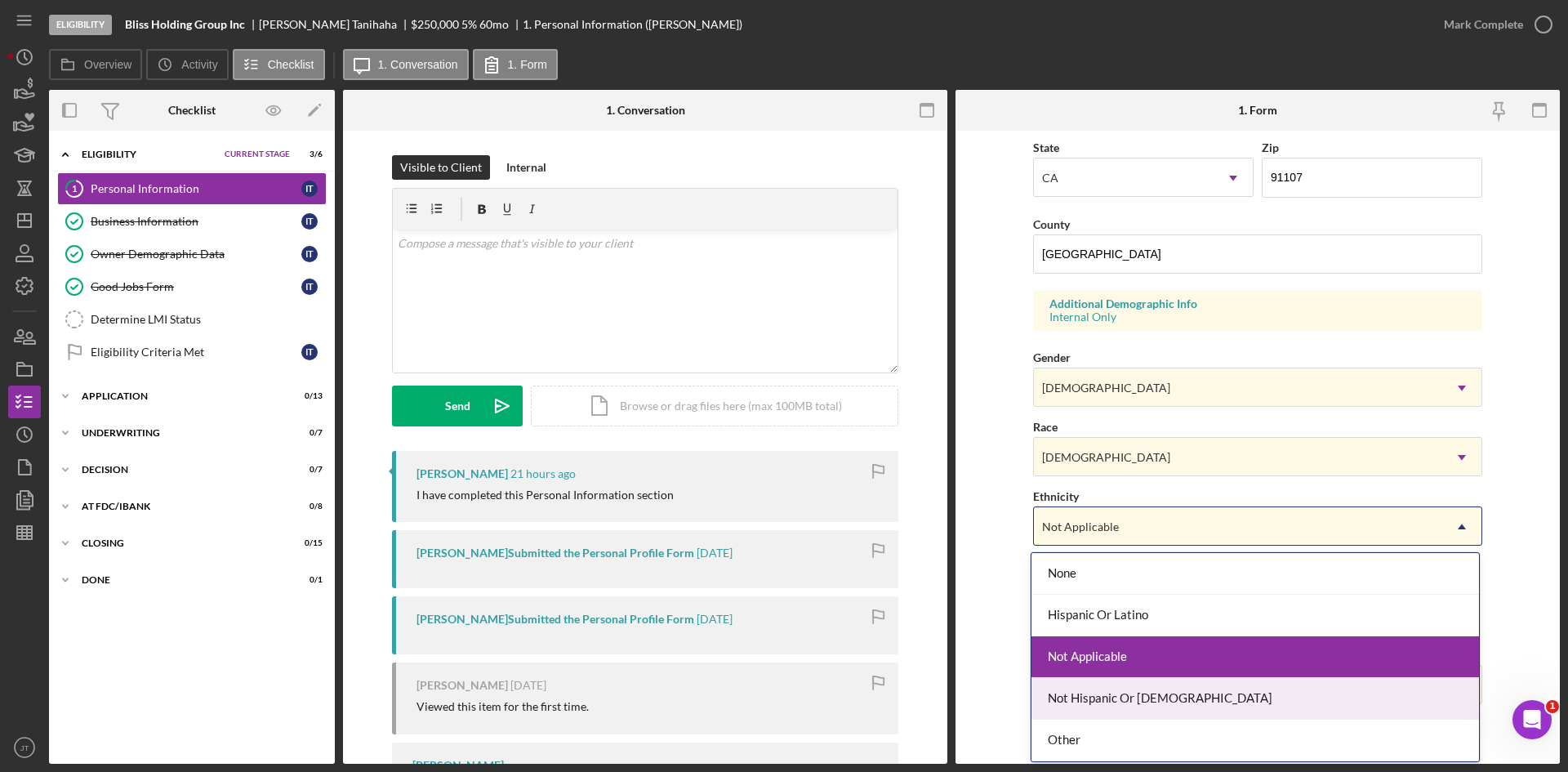
click at [1119, 697] on div "Not Hispanic Or [DEMOGRAPHIC_DATA]" at bounding box center [1254, 698] width 447 height 41
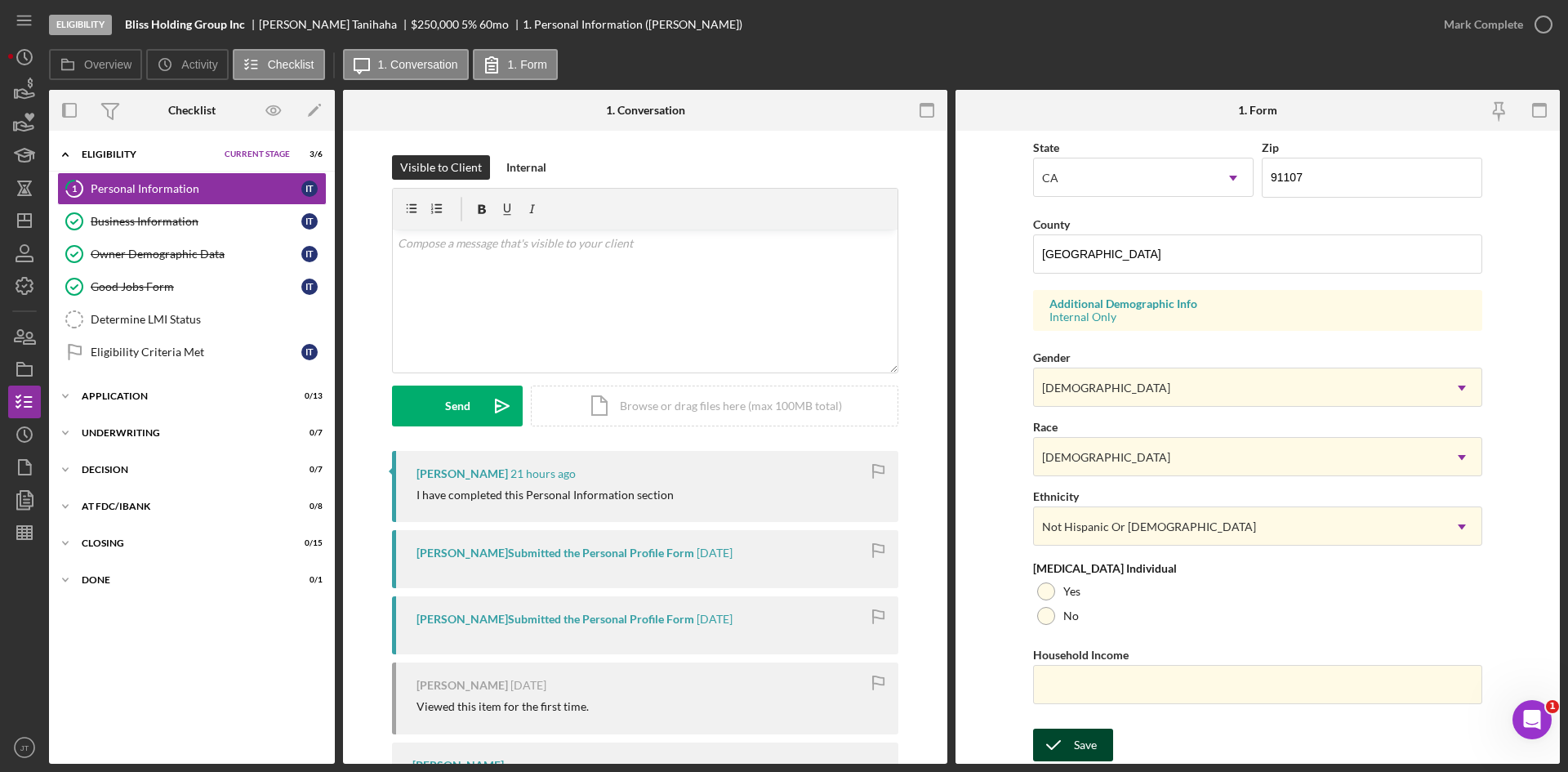
click at [1085, 747] on div "Save" at bounding box center [1084, 745] width 22 height 32
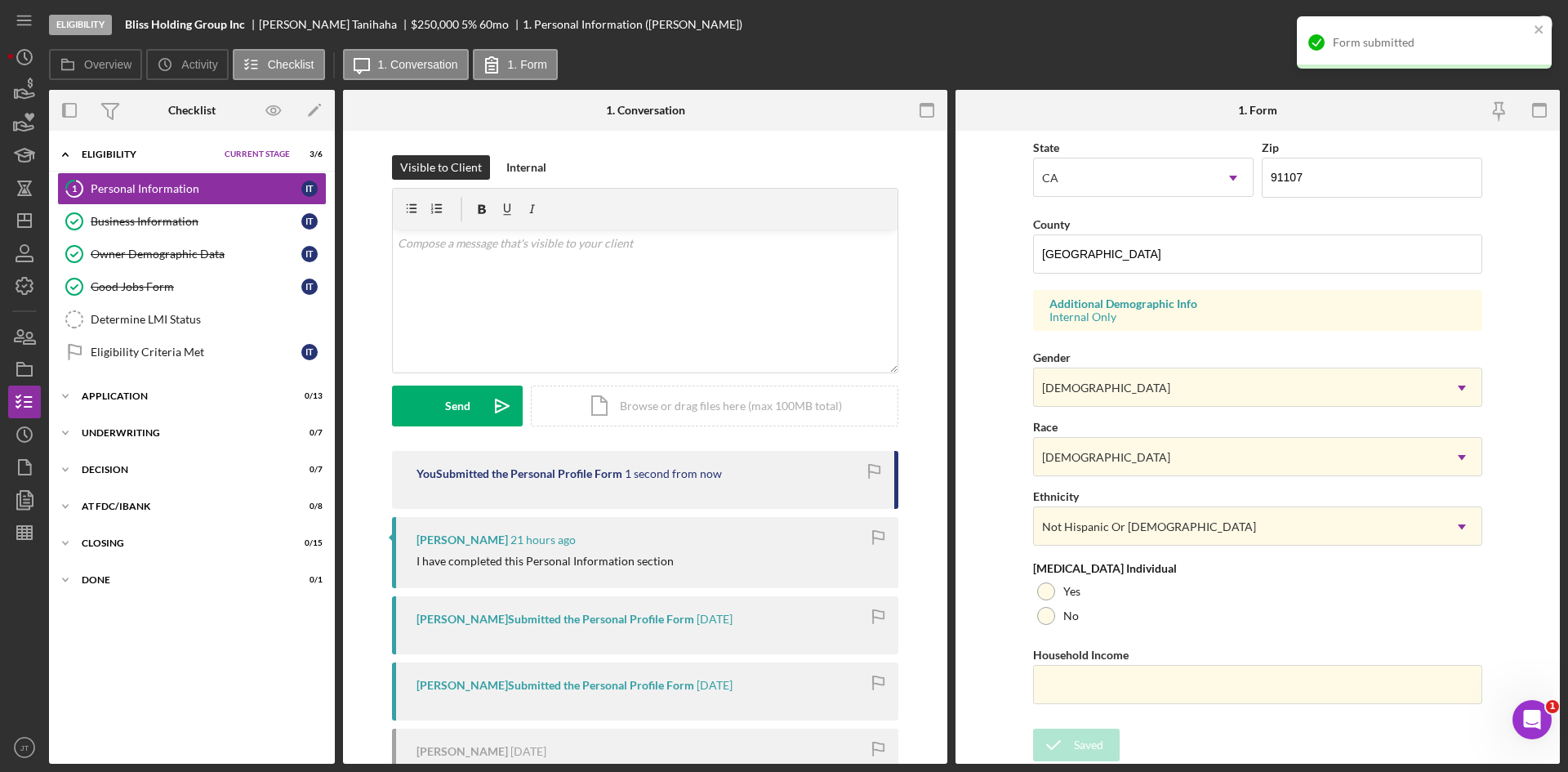
click at [1540, 14] on div "Form submitted" at bounding box center [1424, 49] width 261 height 72
click at [1537, 22] on div "Form submitted" at bounding box center [1423, 42] width 255 height 52
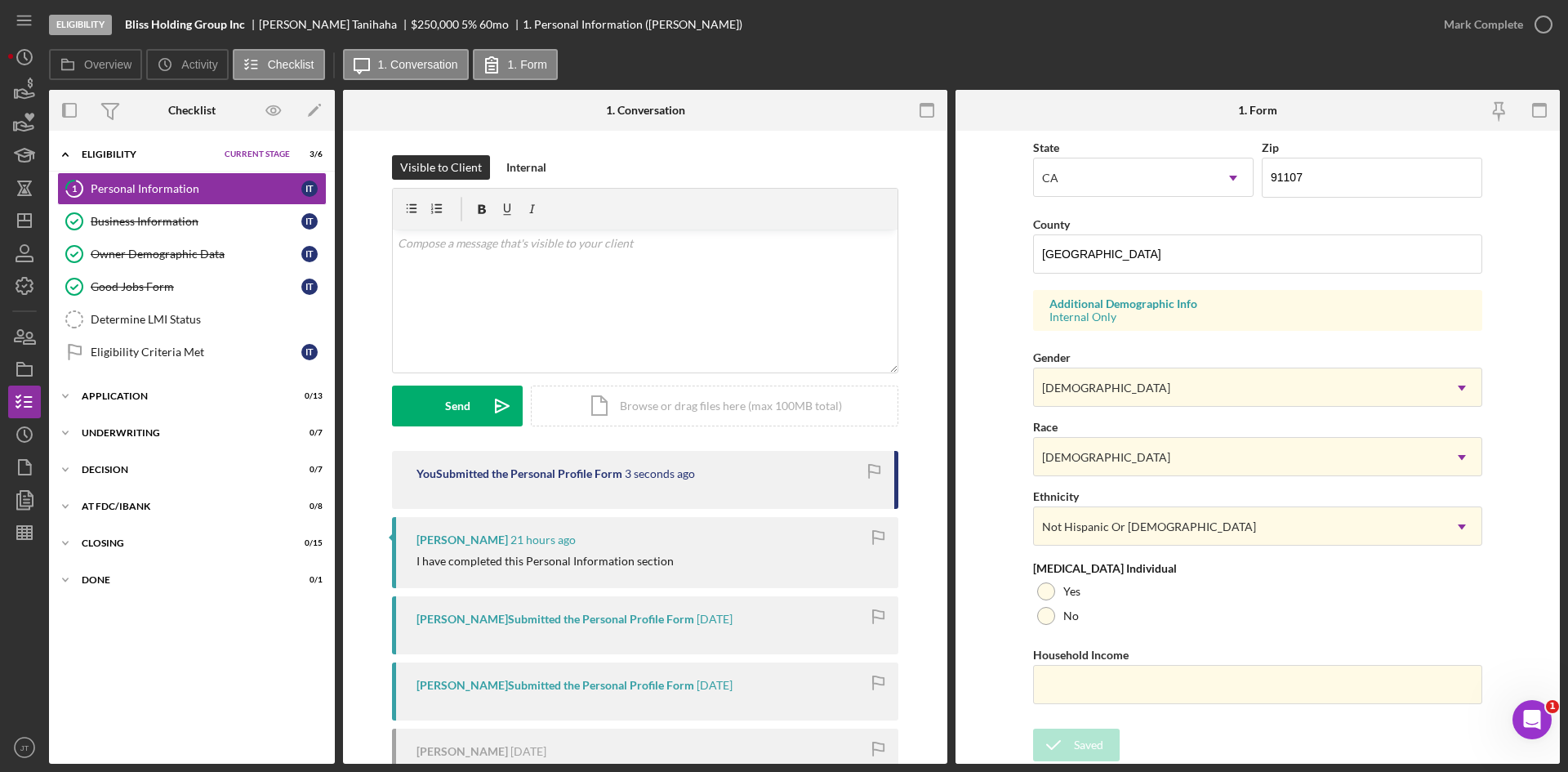
click at [1520, 31] on div "Mark Complete" at bounding box center [1483, 24] width 79 height 32
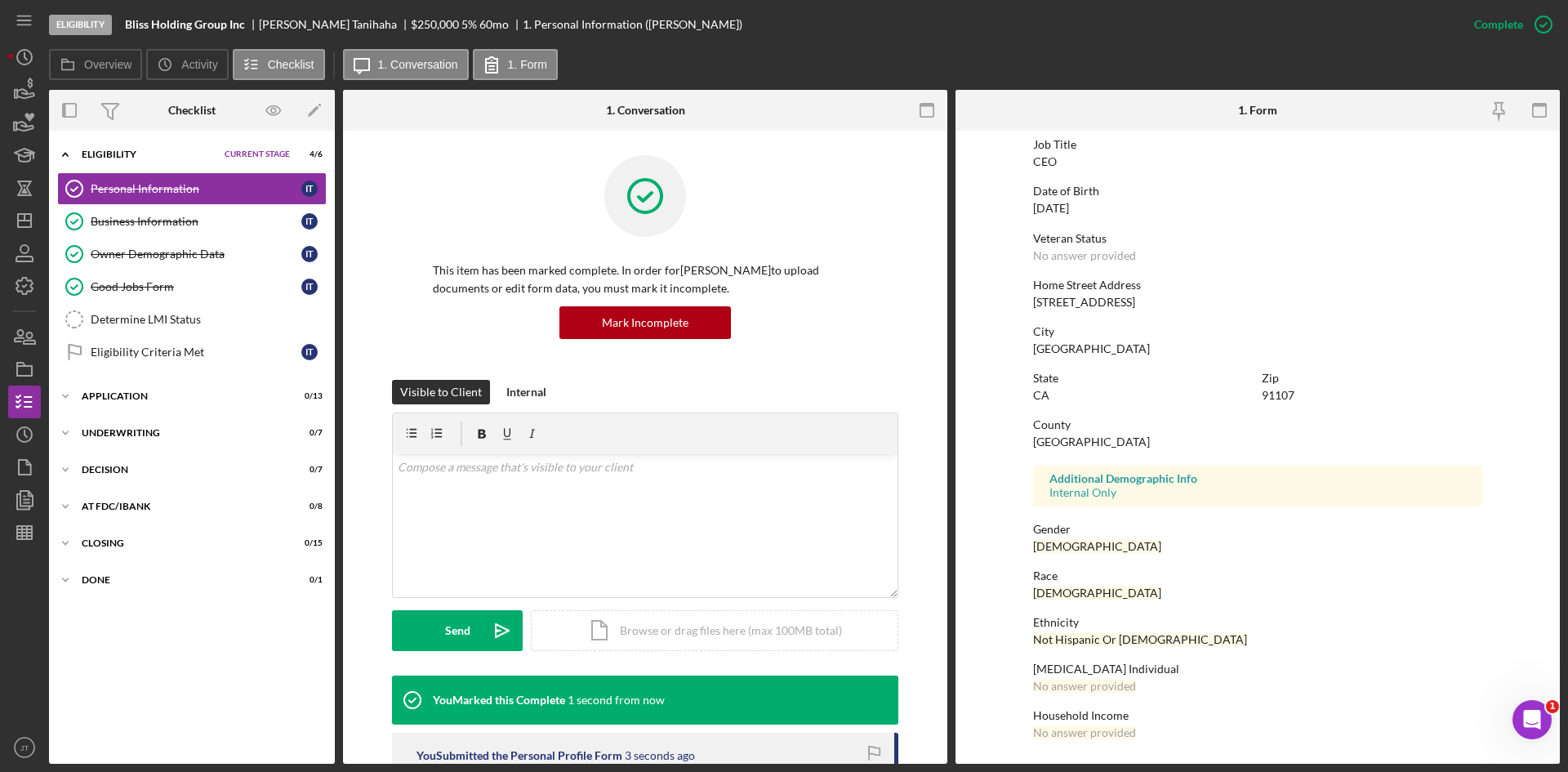
scroll to position [129, 0]
click at [180, 342] on link "Eligibility Criteria Met Eligibility Criteria Met I T" at bounding box center [192, 352] width 269 height 32
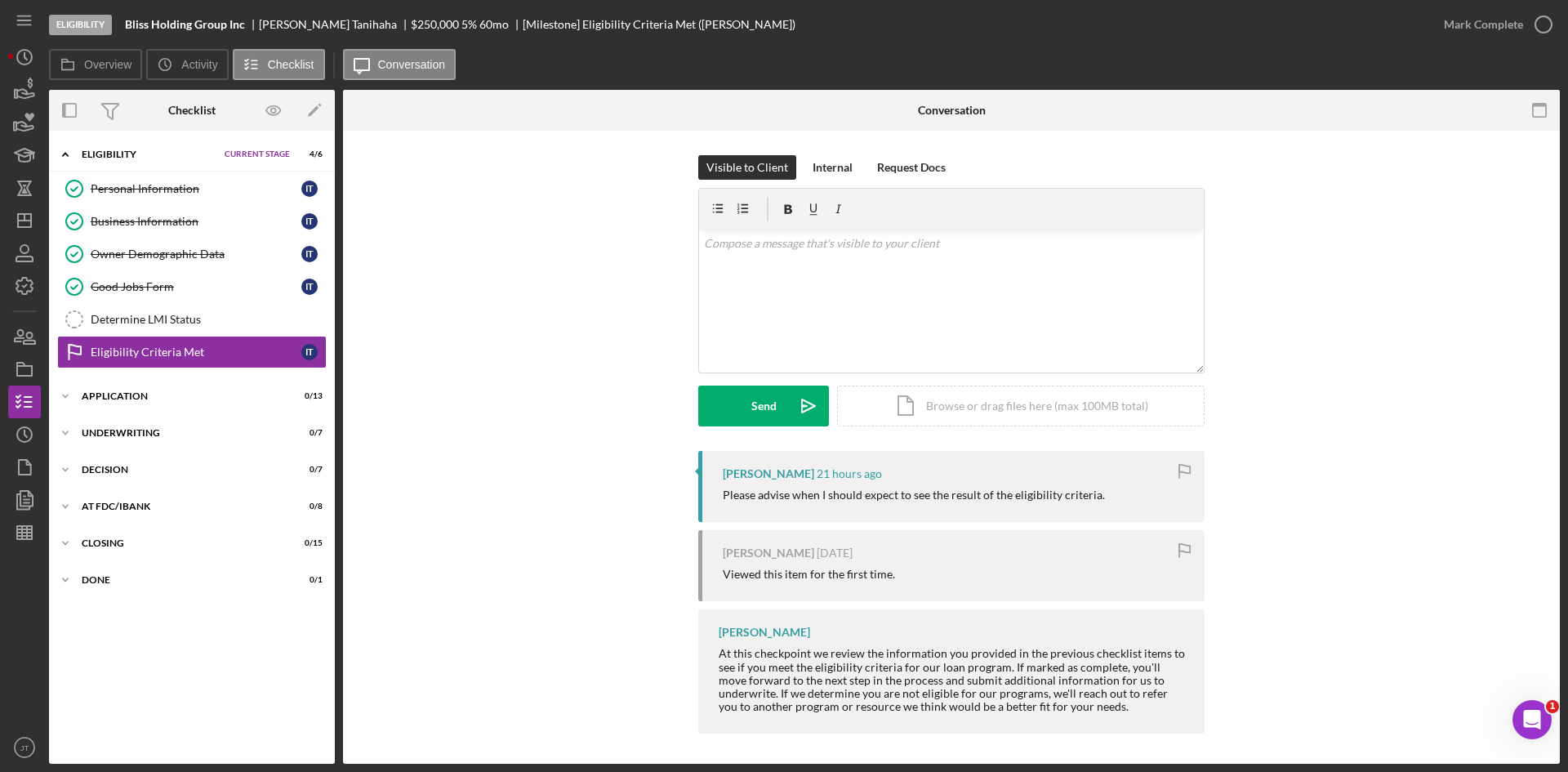
click at [1493, 4] on div "Mark Complete" at bounding box center [1492, 24] width 132 height 49
click at [1502, 16] on div "Mark Complete" at bounding box center [1483, 24] width 79 height 32
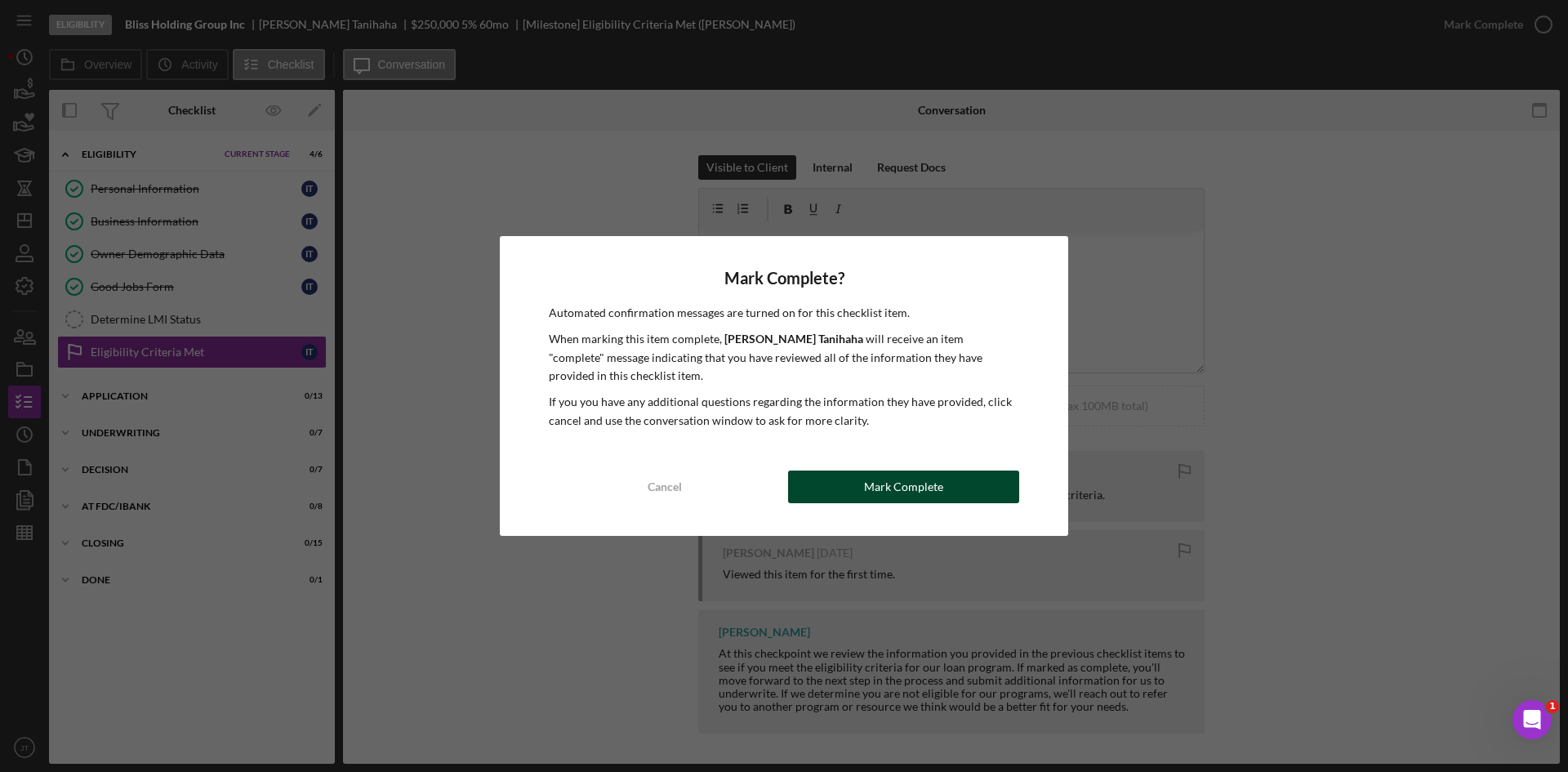
click at [918, 490] on div "Mark Complete" at bounding box center [903, 487] width 79 height 32
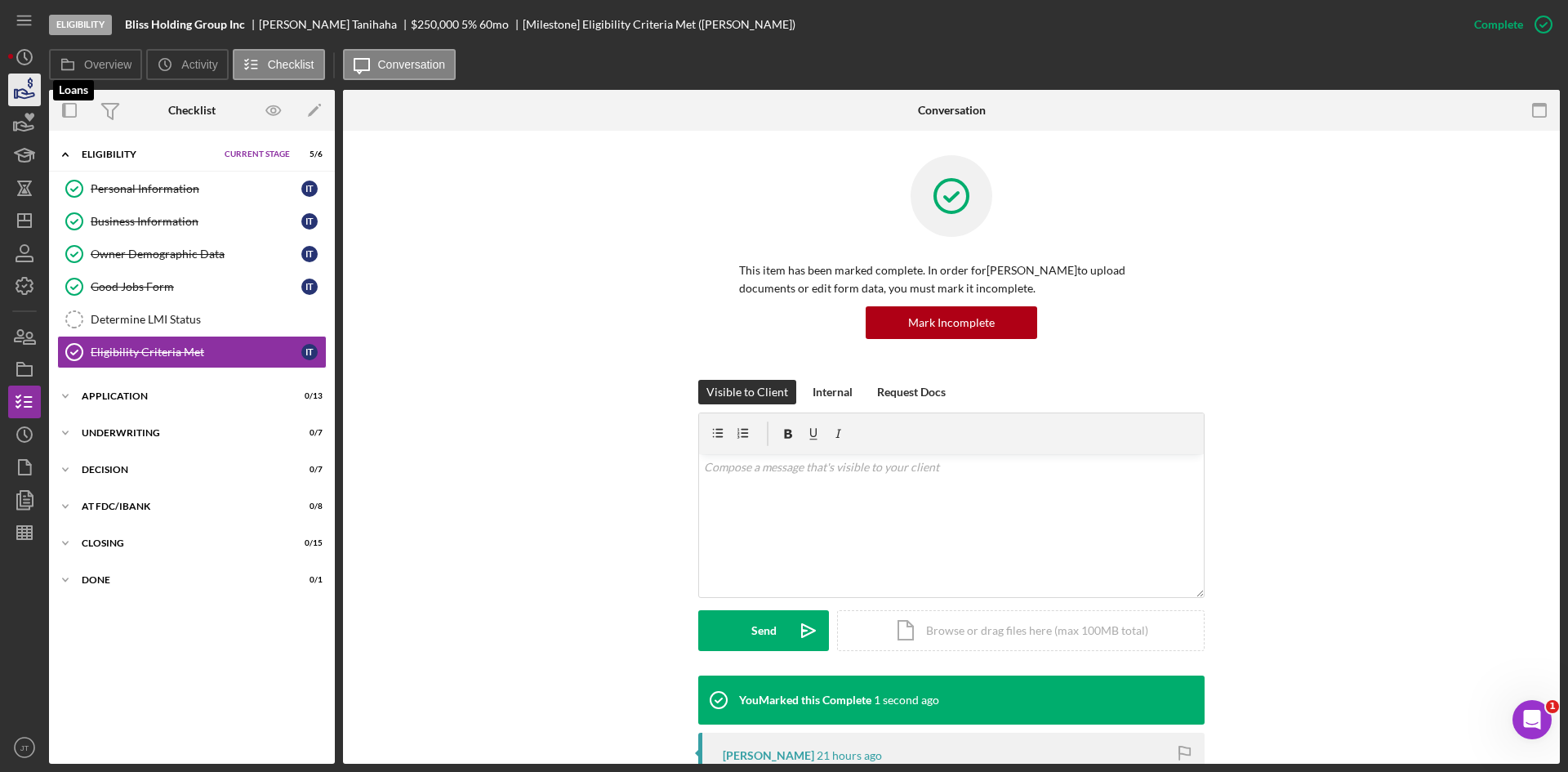
click at [25, 89] on icon "button" at bounding box center [24, 89] width 40 height 40
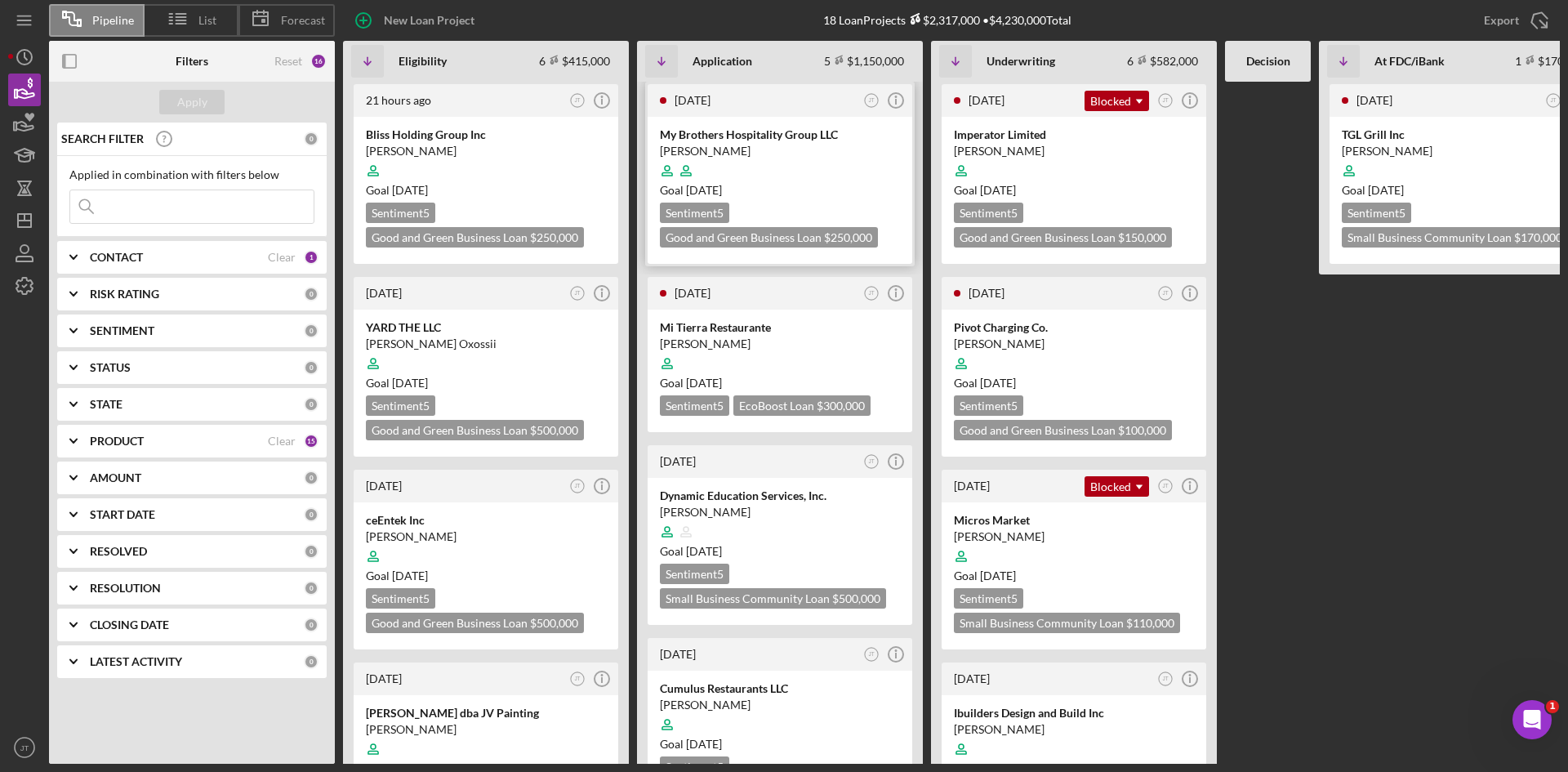
click at [773, 199] on div "My Brothers Hospitality Group LLC [PERSON_NAME] Goal [DATE] Sentiment 5 Good an…" at bounding box center [780, 190] width 264 height 147
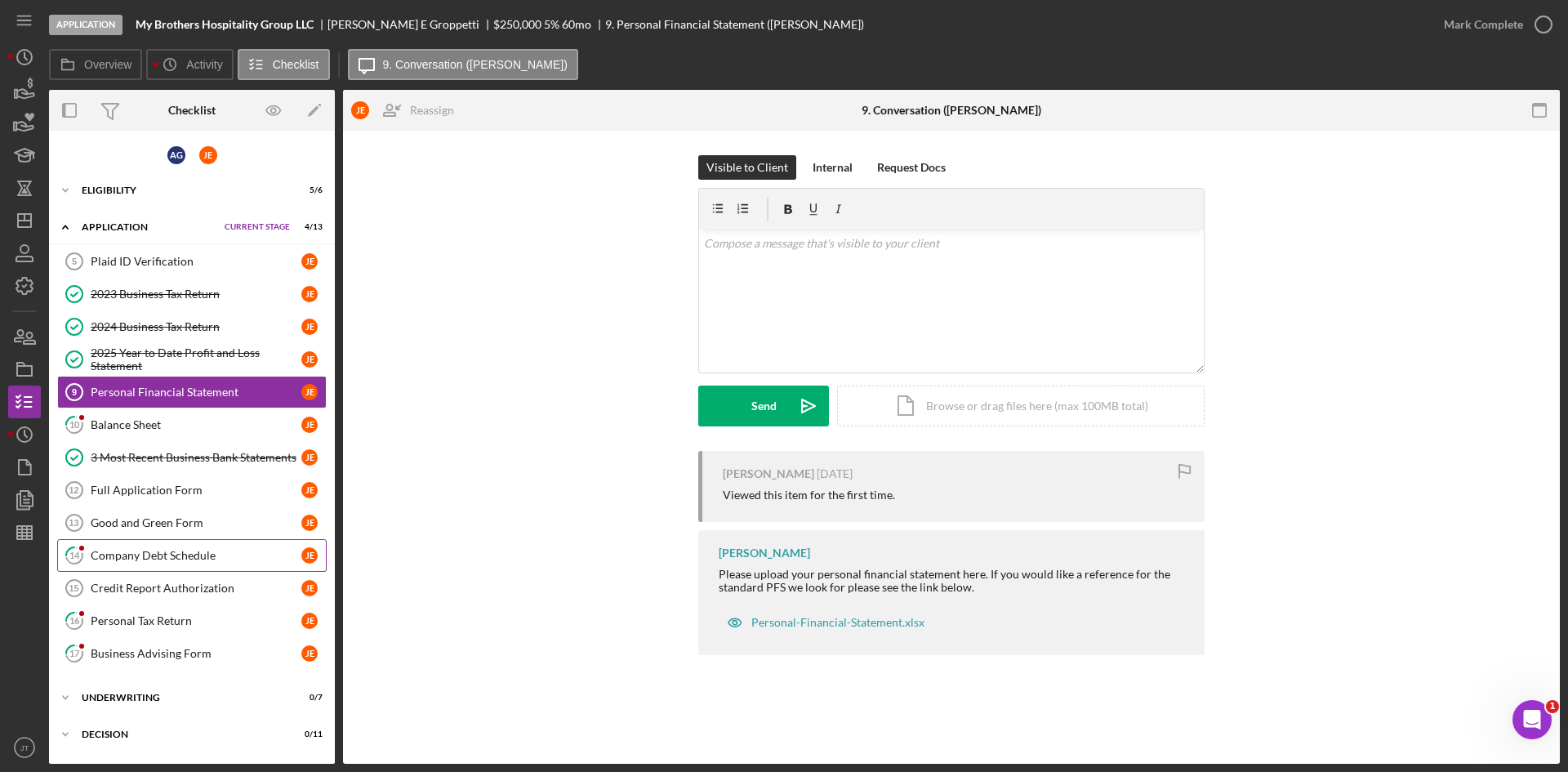
scroll to position [106, 0]
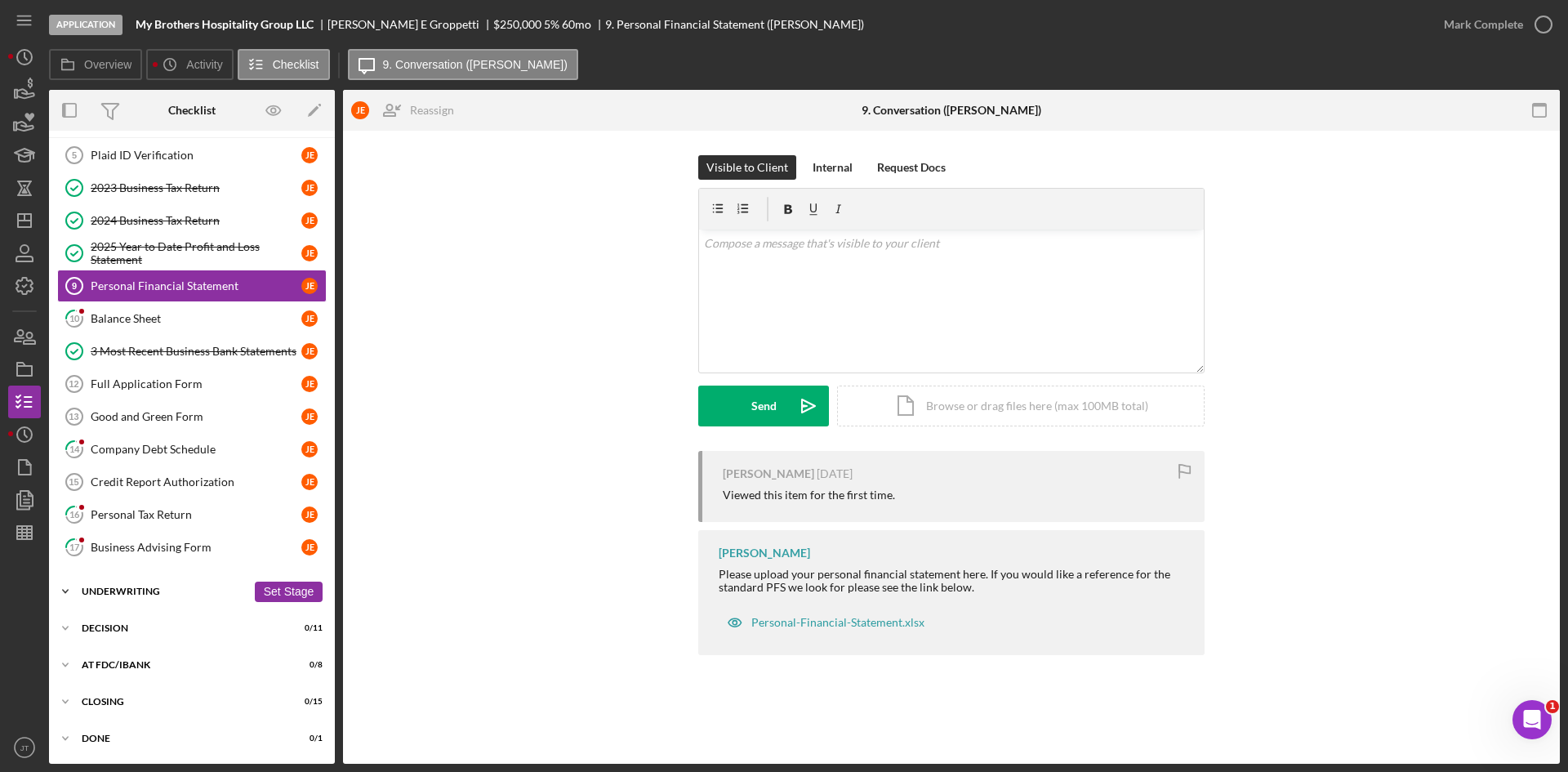
click at [145, 589] on div "Underwriting" at bounding box center [164, 591] width 165 height 10
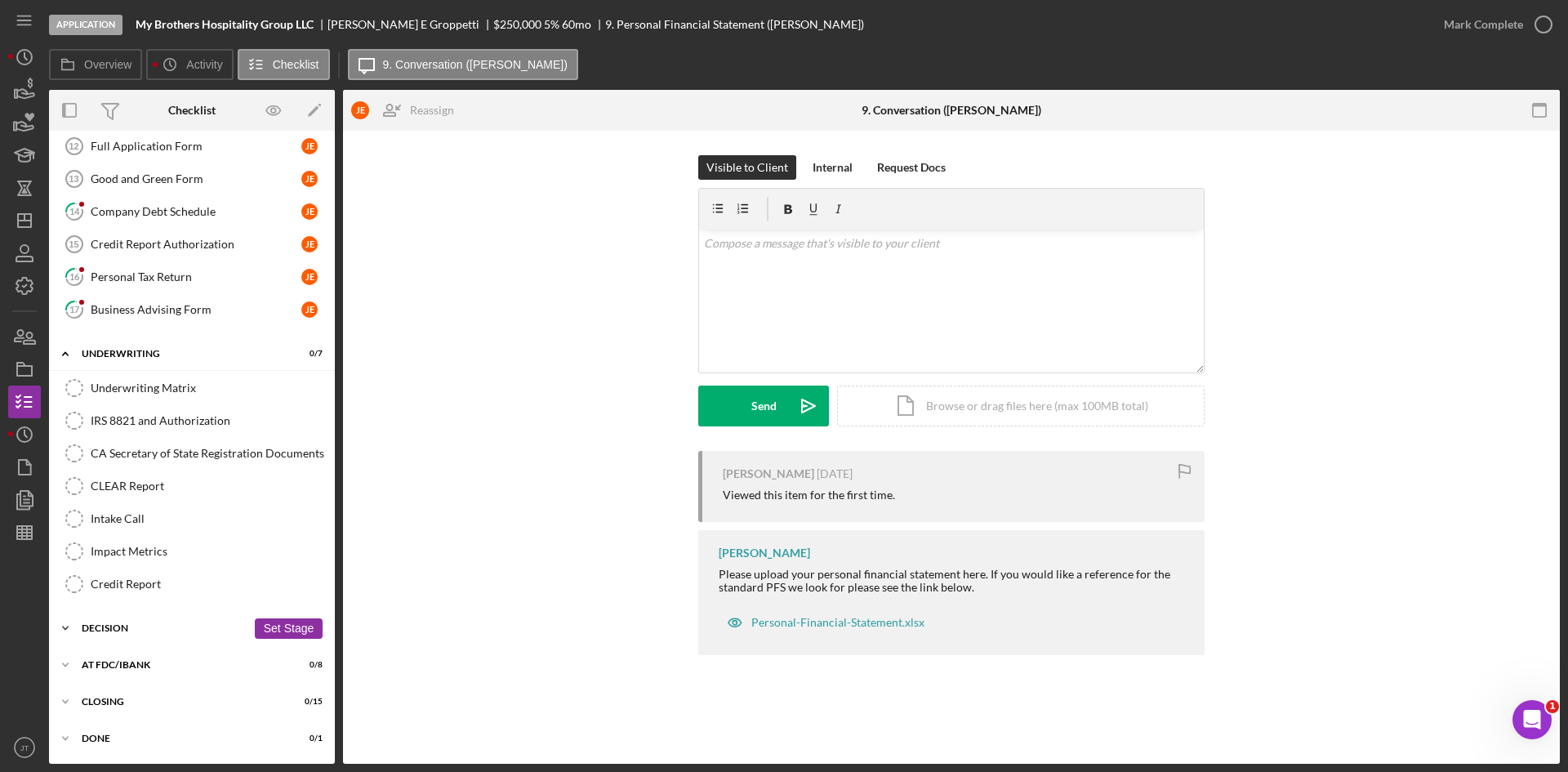
click at [166, 638] on div "Icon/Expander Decision 0 / 11 Set Stage" at bounding box center [192, 628] width 286 height 32
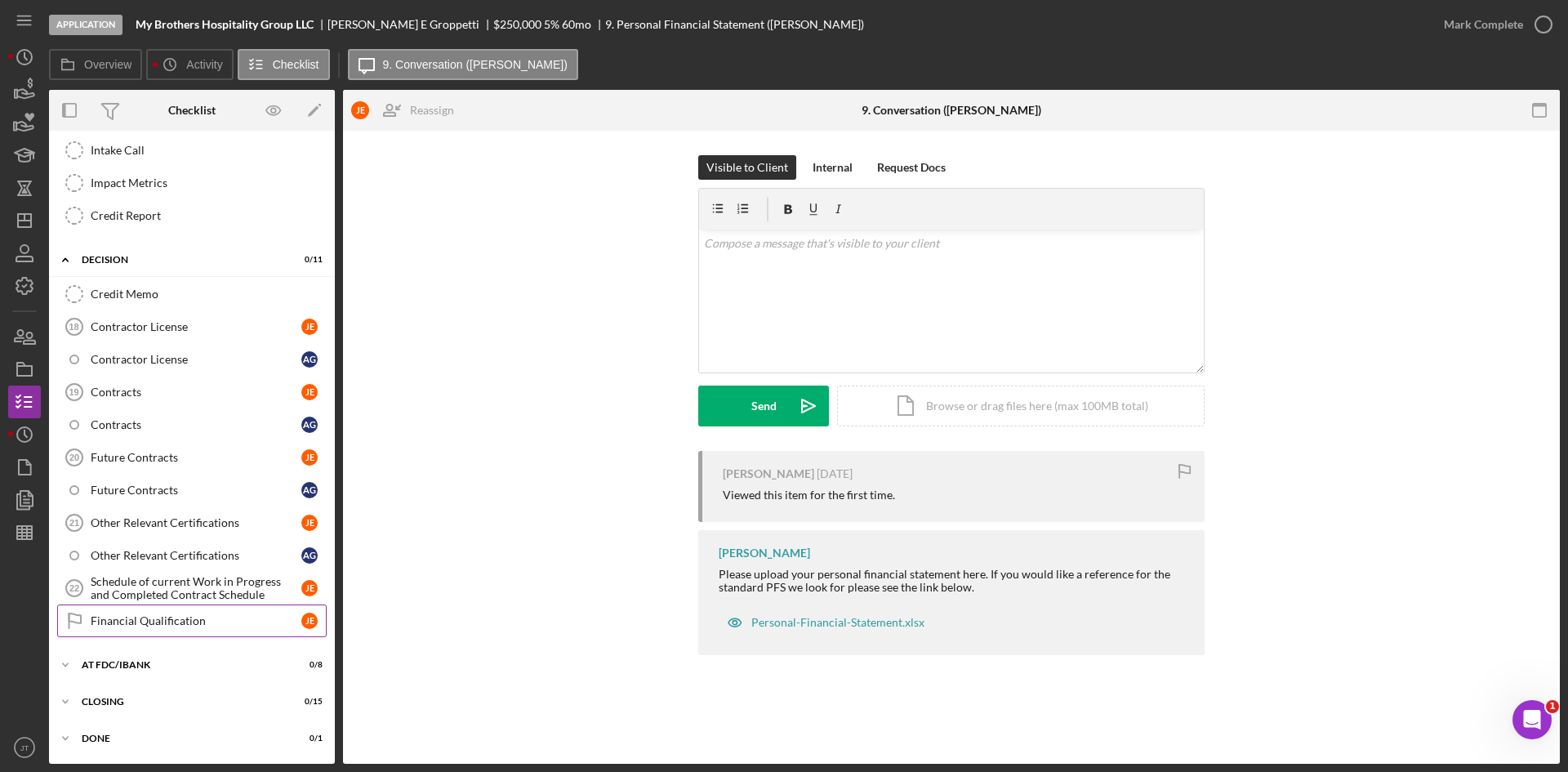
click at [184, 632] on link "Financial Qualification Financial Qualification [PERSON_NAME]" at bounding box center [192, 621] width 269 height 32
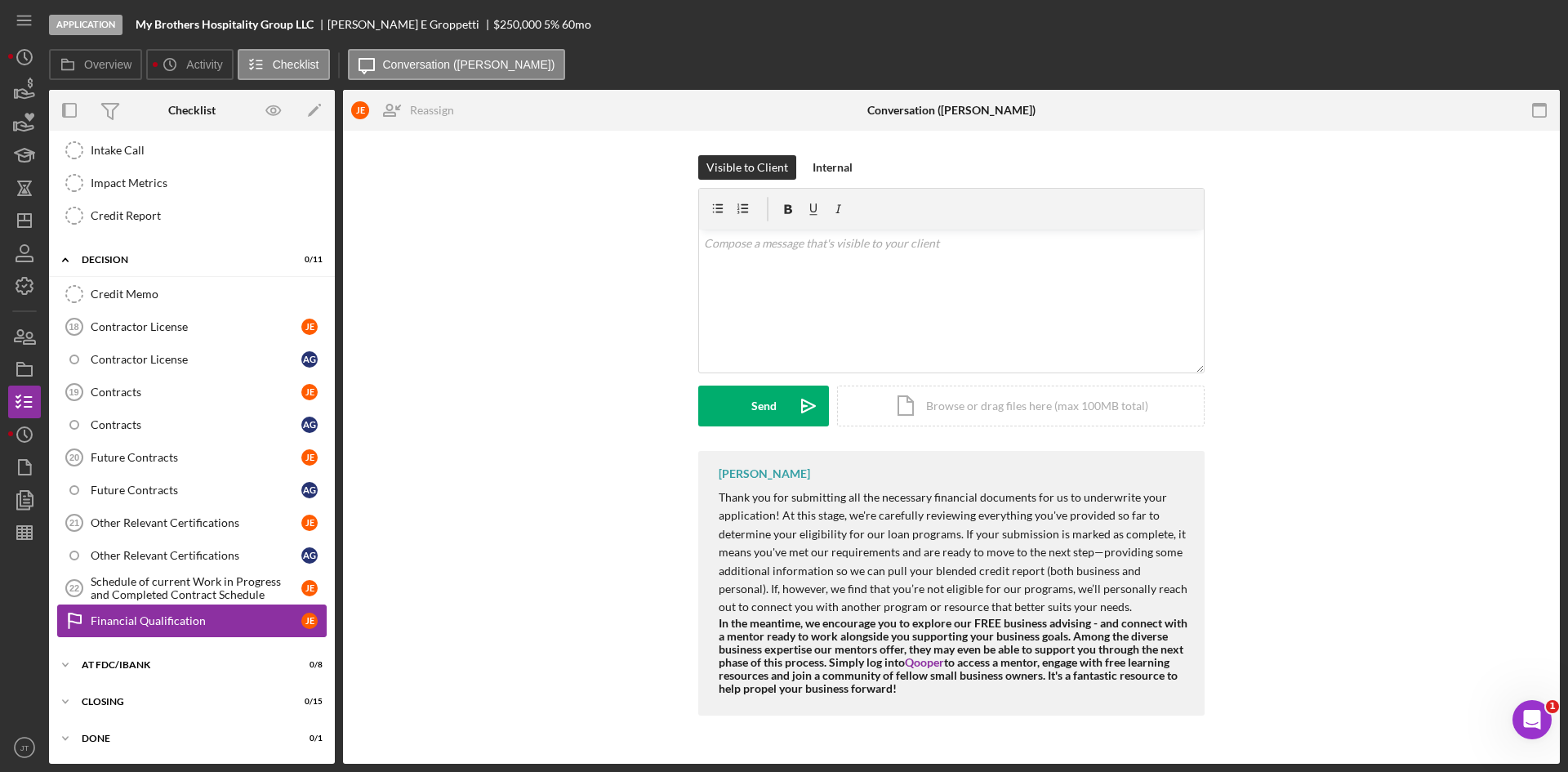
scroll to position [712, 0]
click at [168, 675] on div "Icon/Expander At FDC/iBank 0 / 8 Set Stage" at bounding box center [192, 665] width 286 height 32
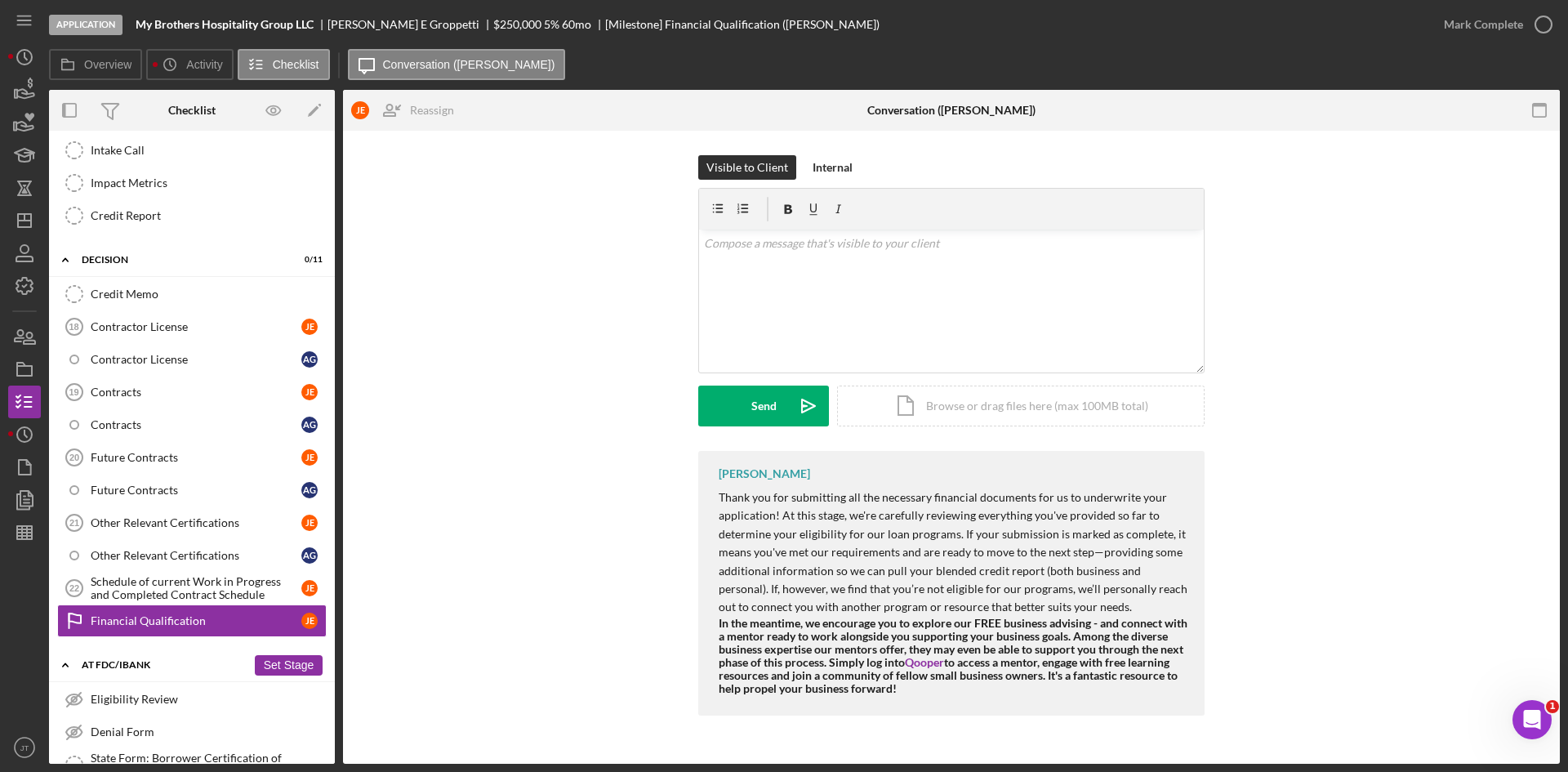
scroll to position [983, 0]
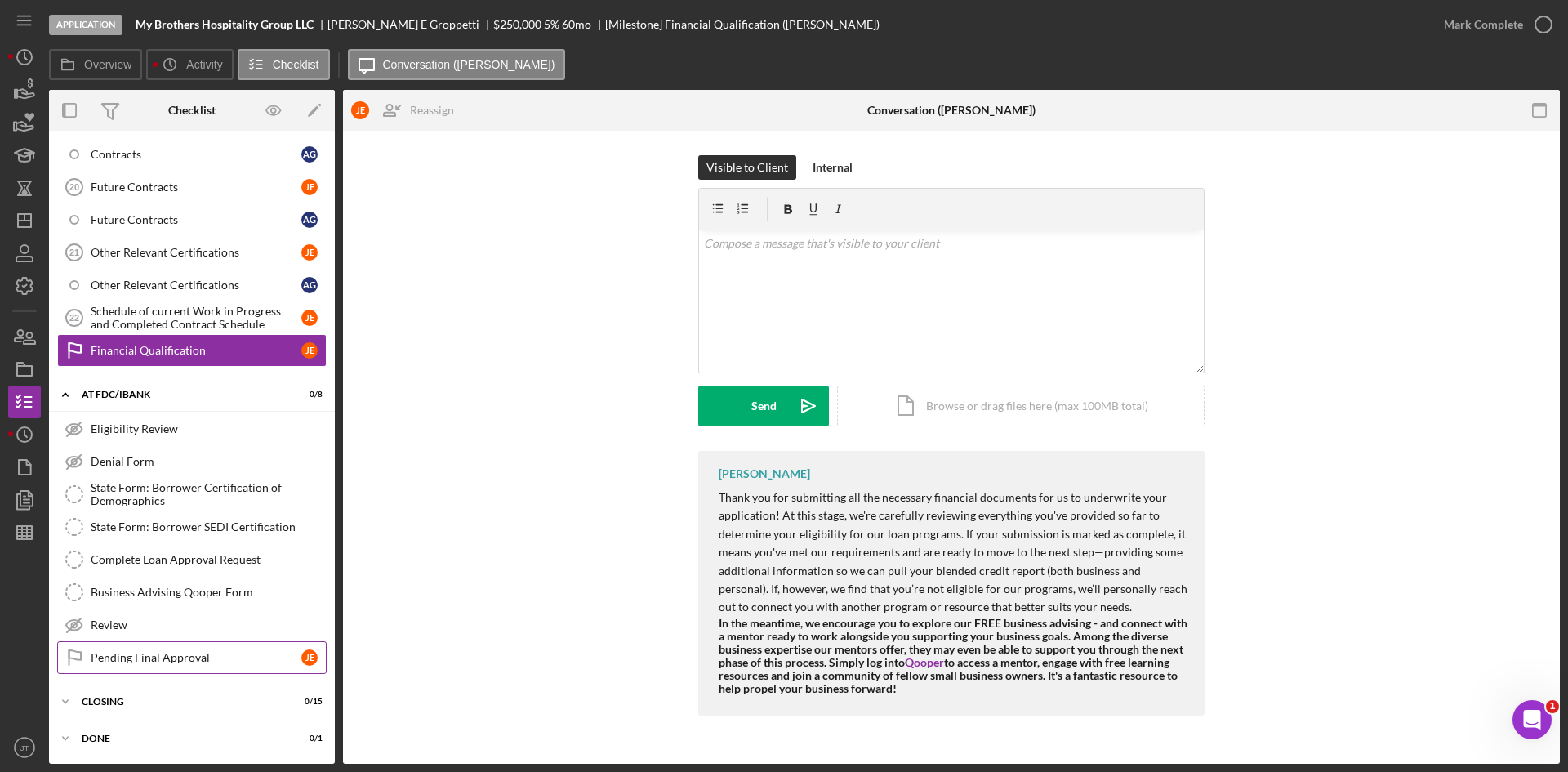
click at [183, 650] on link "Pending Final Approval Pending Final Approval [PERSON_NAME]" at bounding box center [192, 657] width 269 height 32
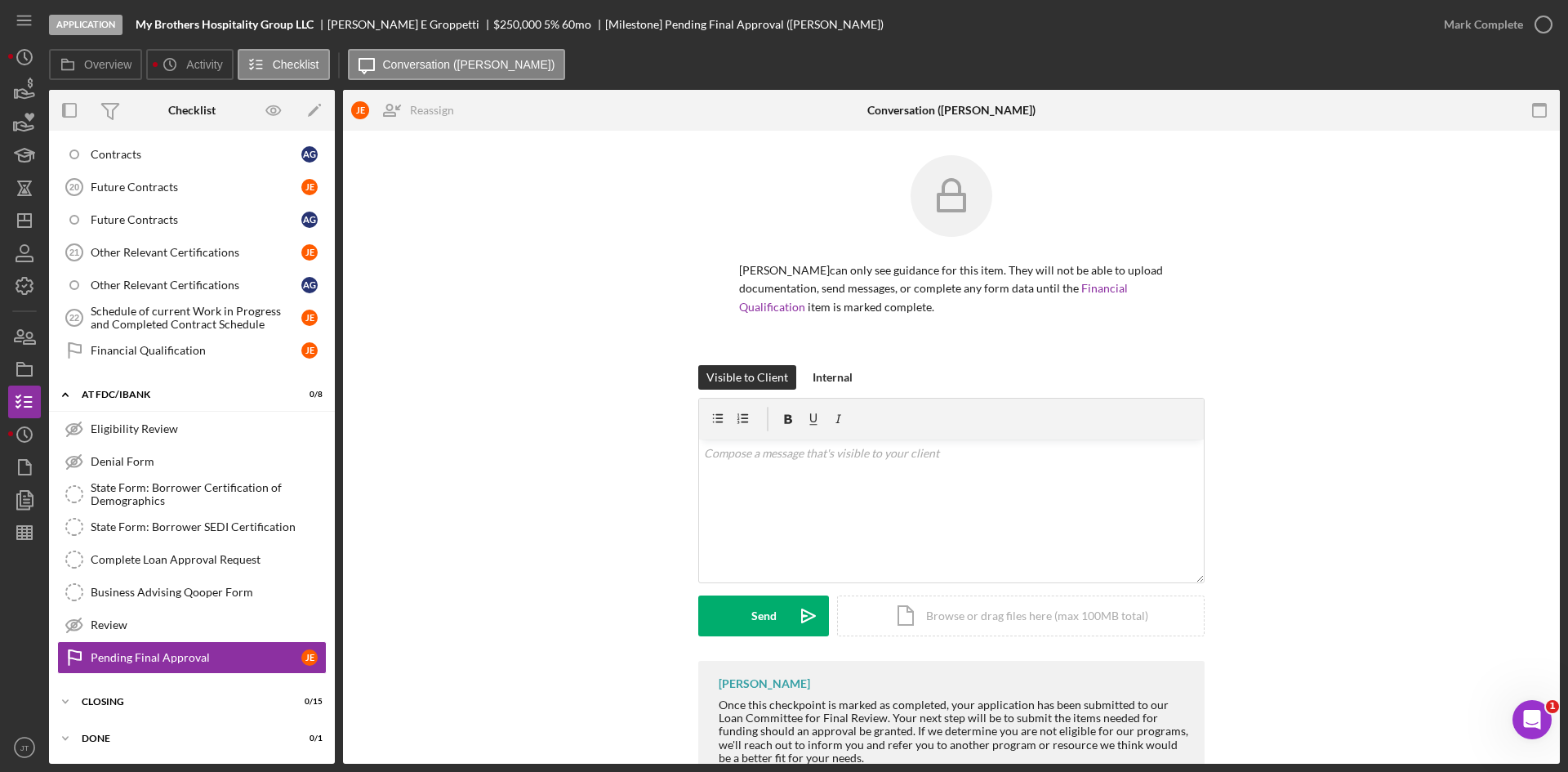
scroll to position [54, 0]
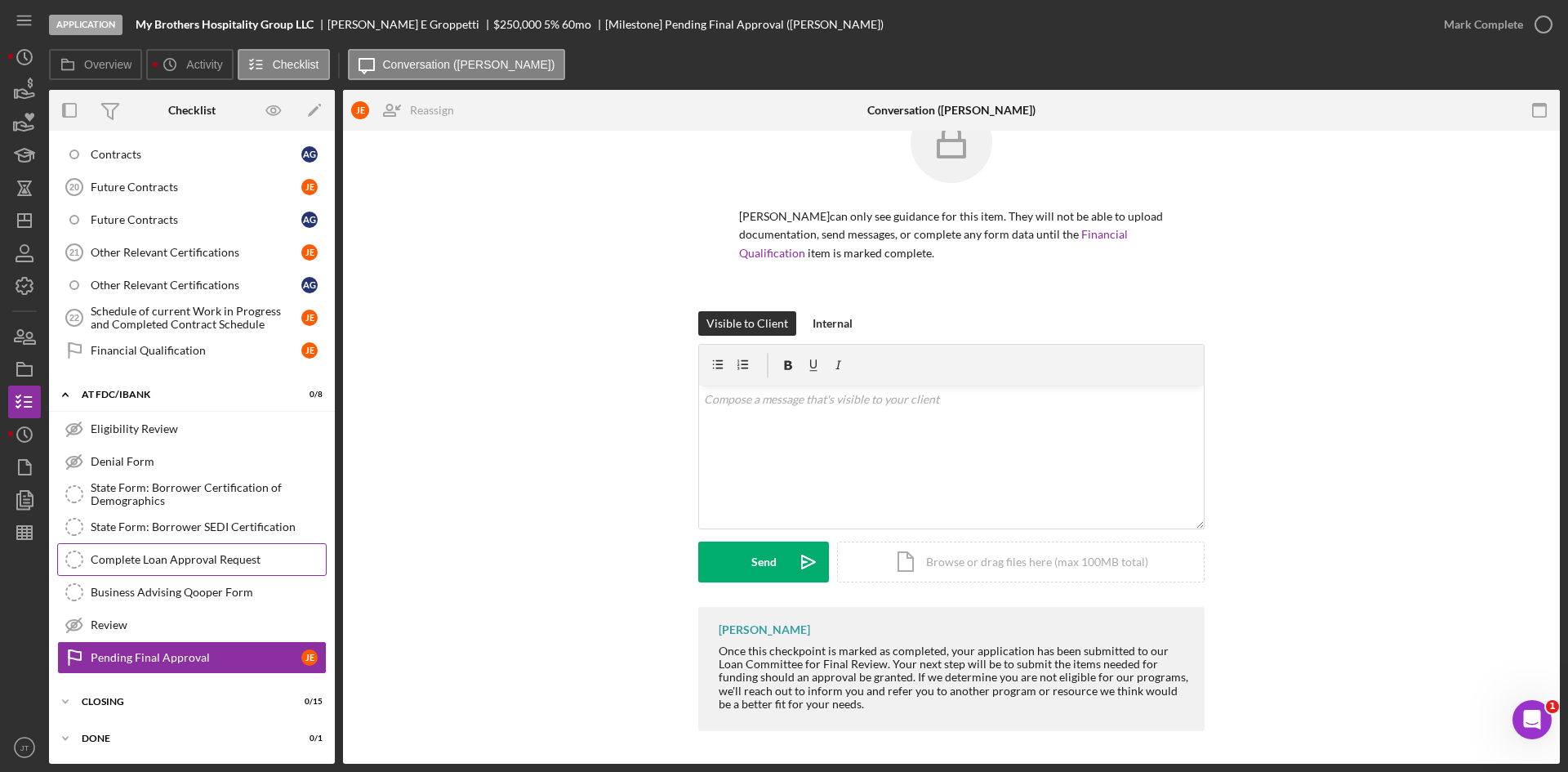
click at [202, 561] on div "Complete Loan Approval Request" at bounding box center [208, 559] width 235 height 13
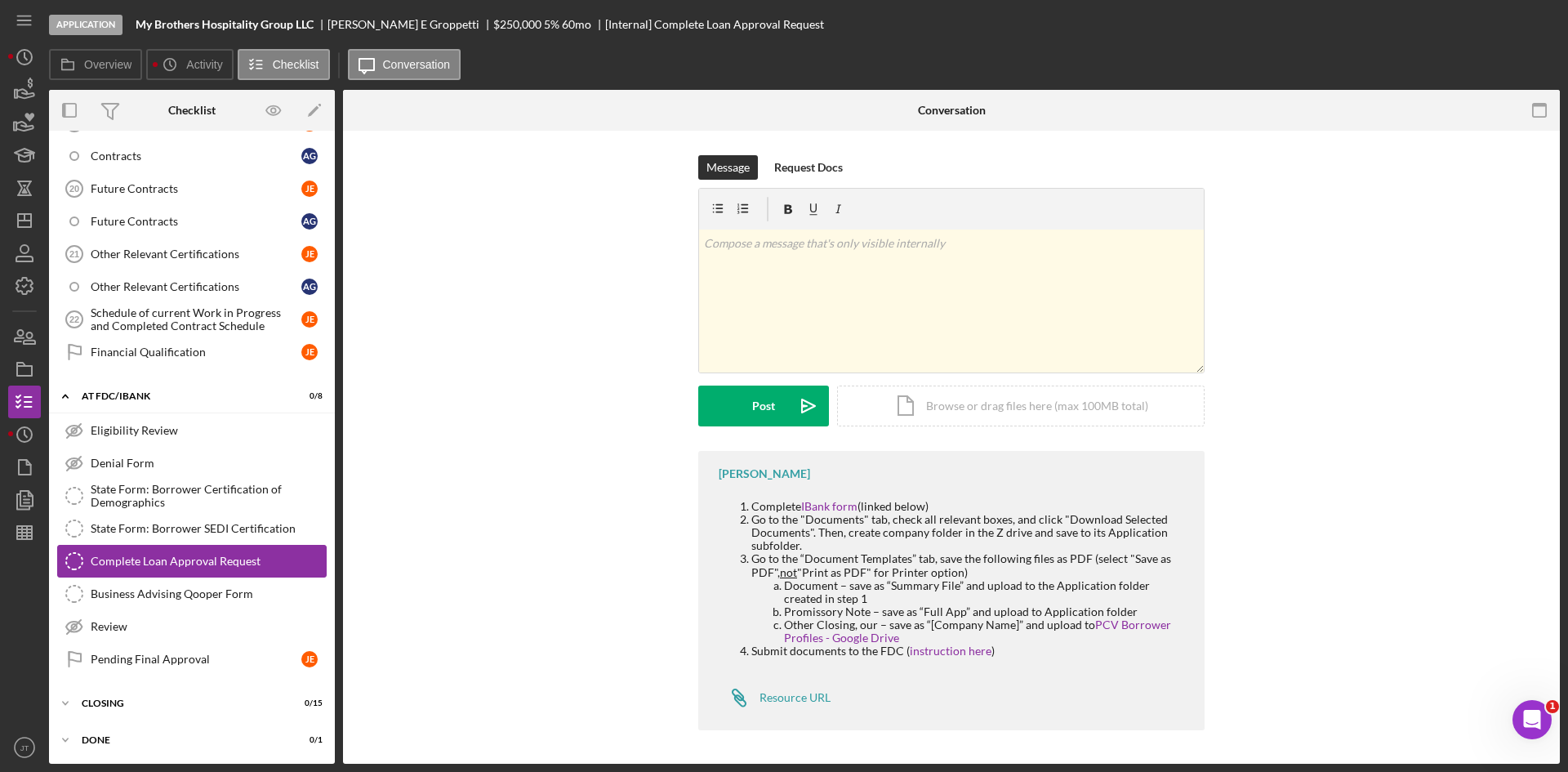
scroll to position [983, 0]
click at [832, 508] on link "IBank form" at bounding box center [829, 506] width 57 height 13
